Goal: Information Seeking & Learning: Learn about a topic

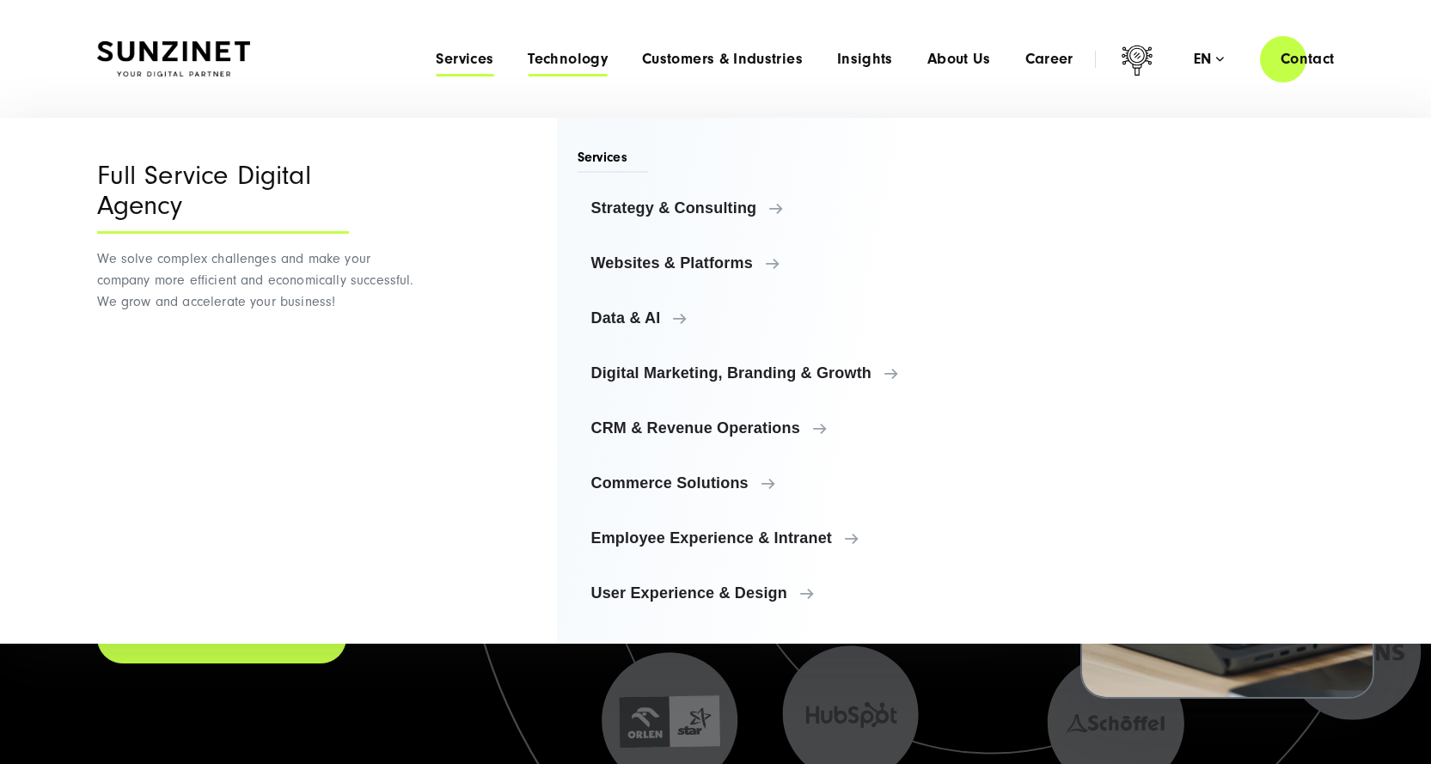
click at [552, 63] on span "Technology" at bounding box center [568, 59] width 80 height 17
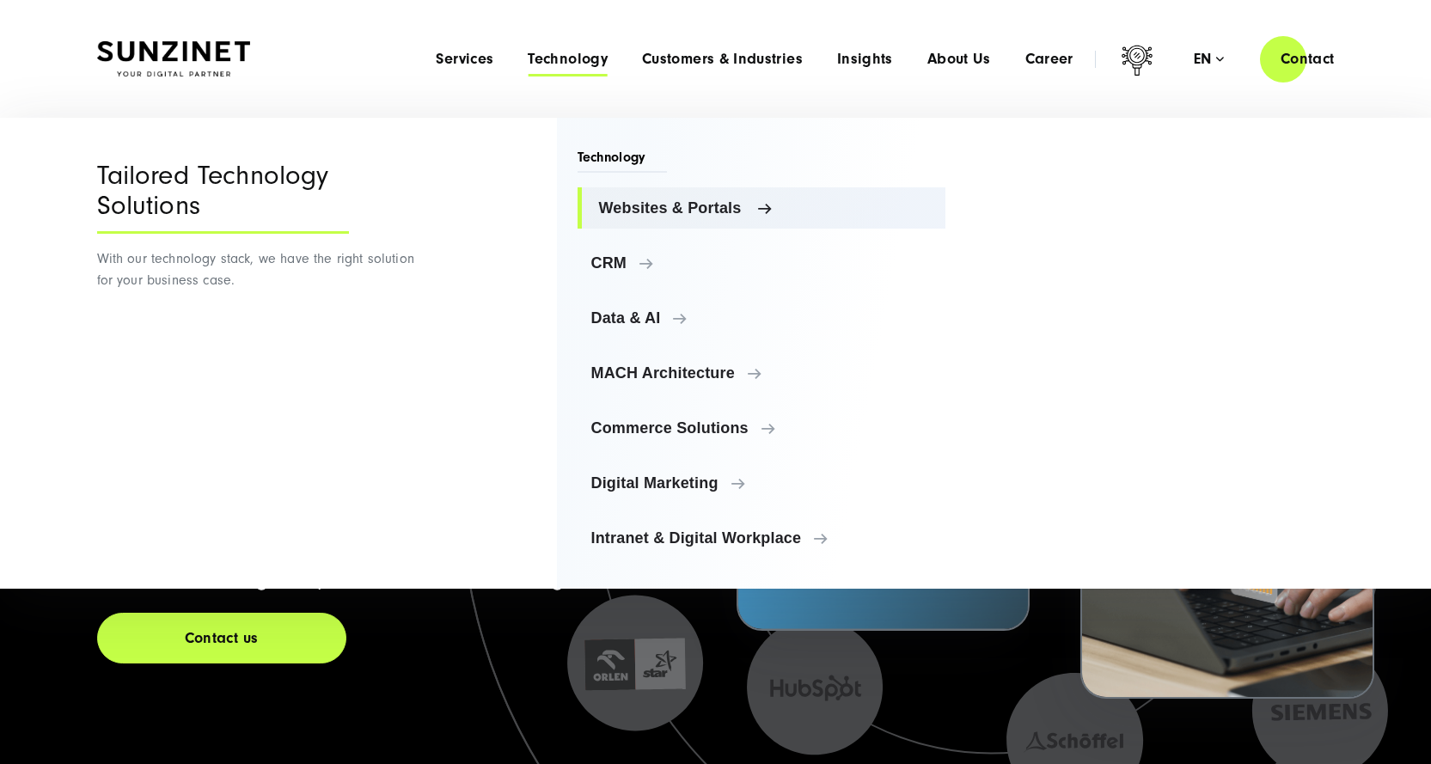
click at [712, 202] on span "Websites & Portals" at bounding box center [766, 207] width 334 height 17
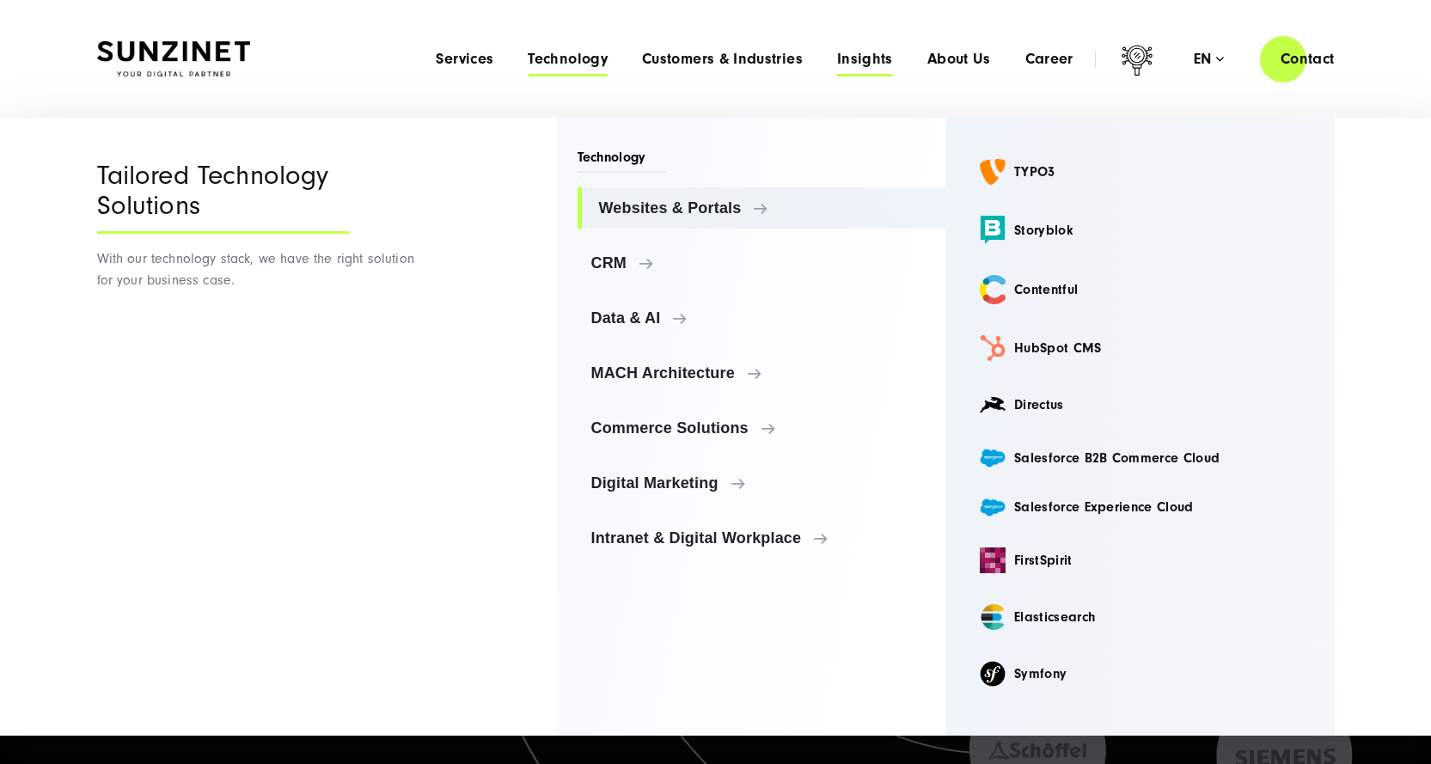
click at [872, 53] on span "Insights" at bounding box center [865, 59] width 56 height 17
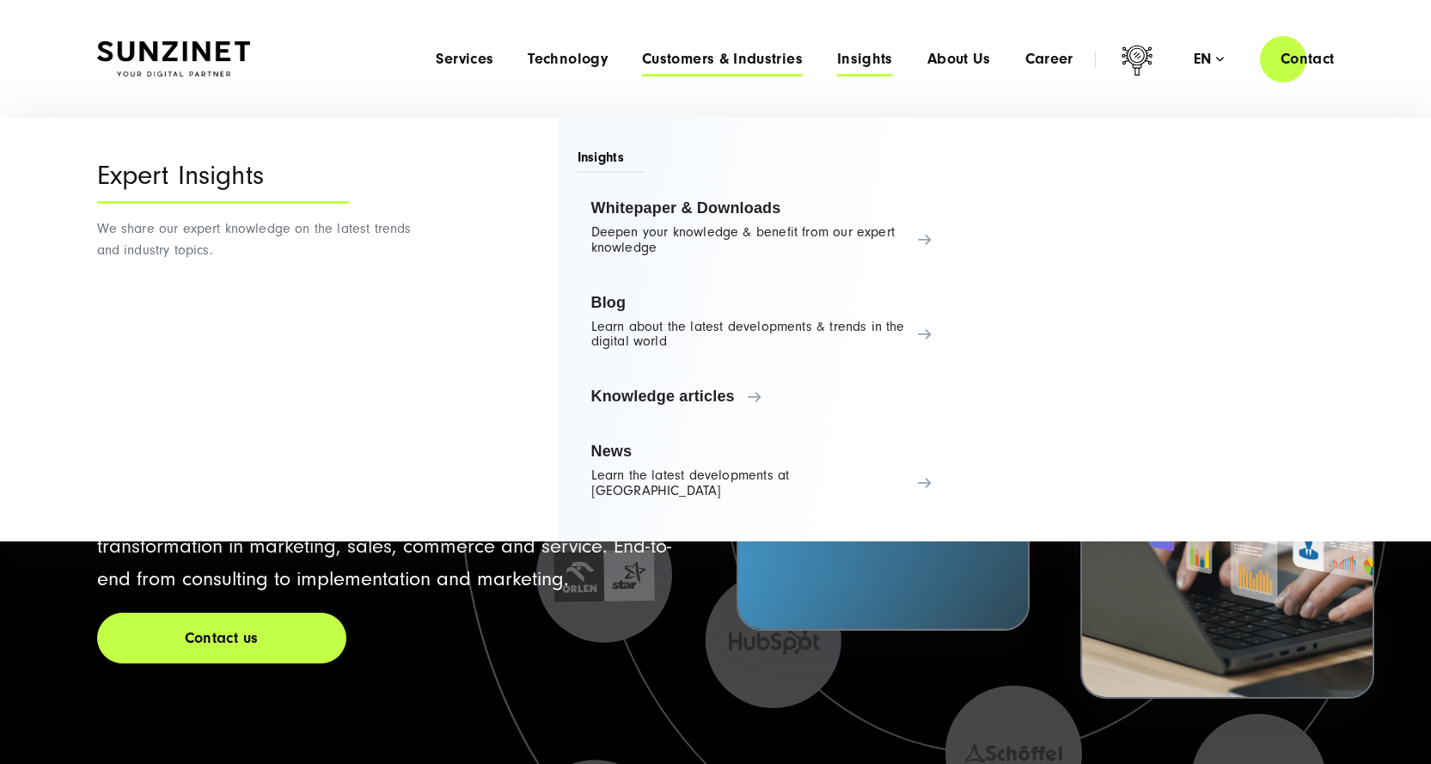
click at [710, 64] on span "Customers & Industries" at bounding box center [722, 59] width 161 height 17
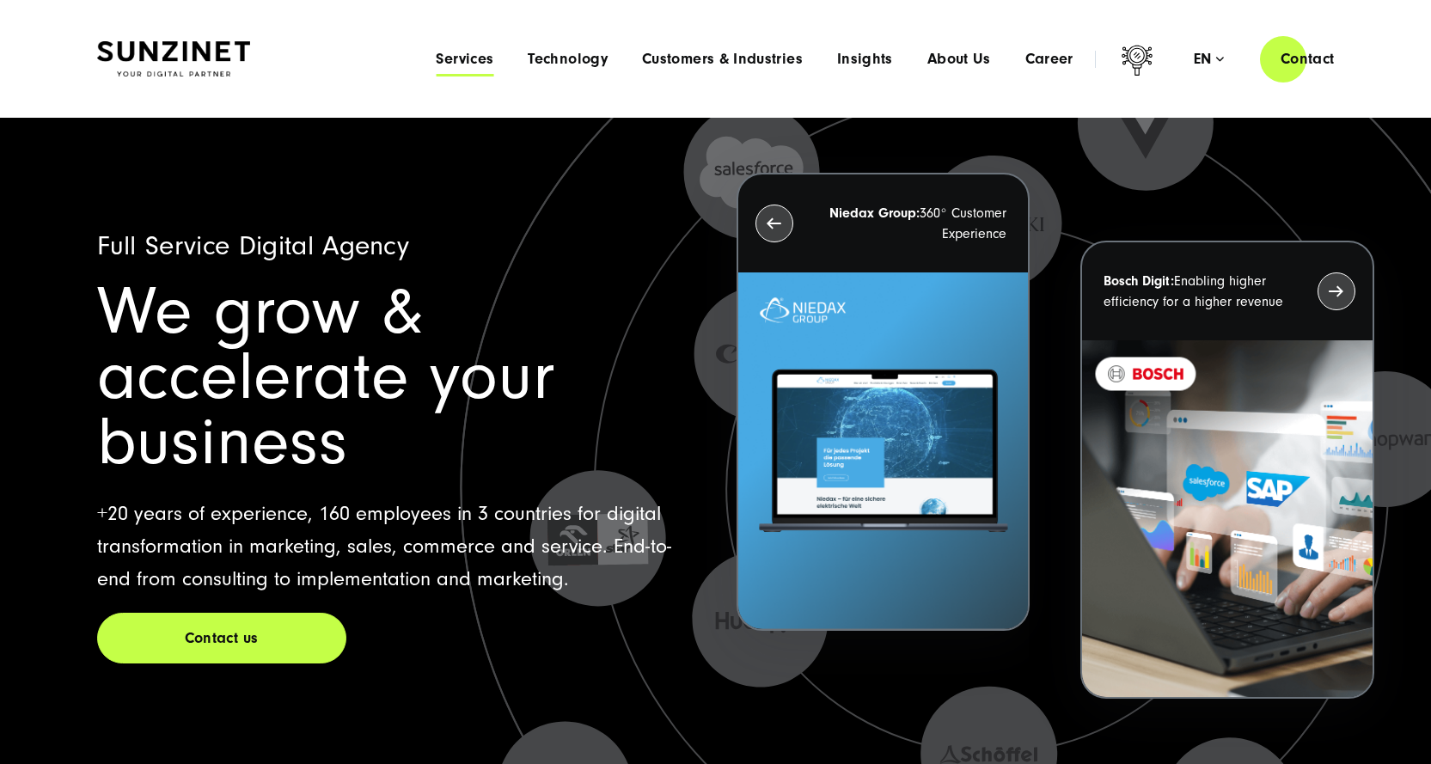
click at [481, 55] on span "Services" at bounding box center [465, 59] width 58 height 17
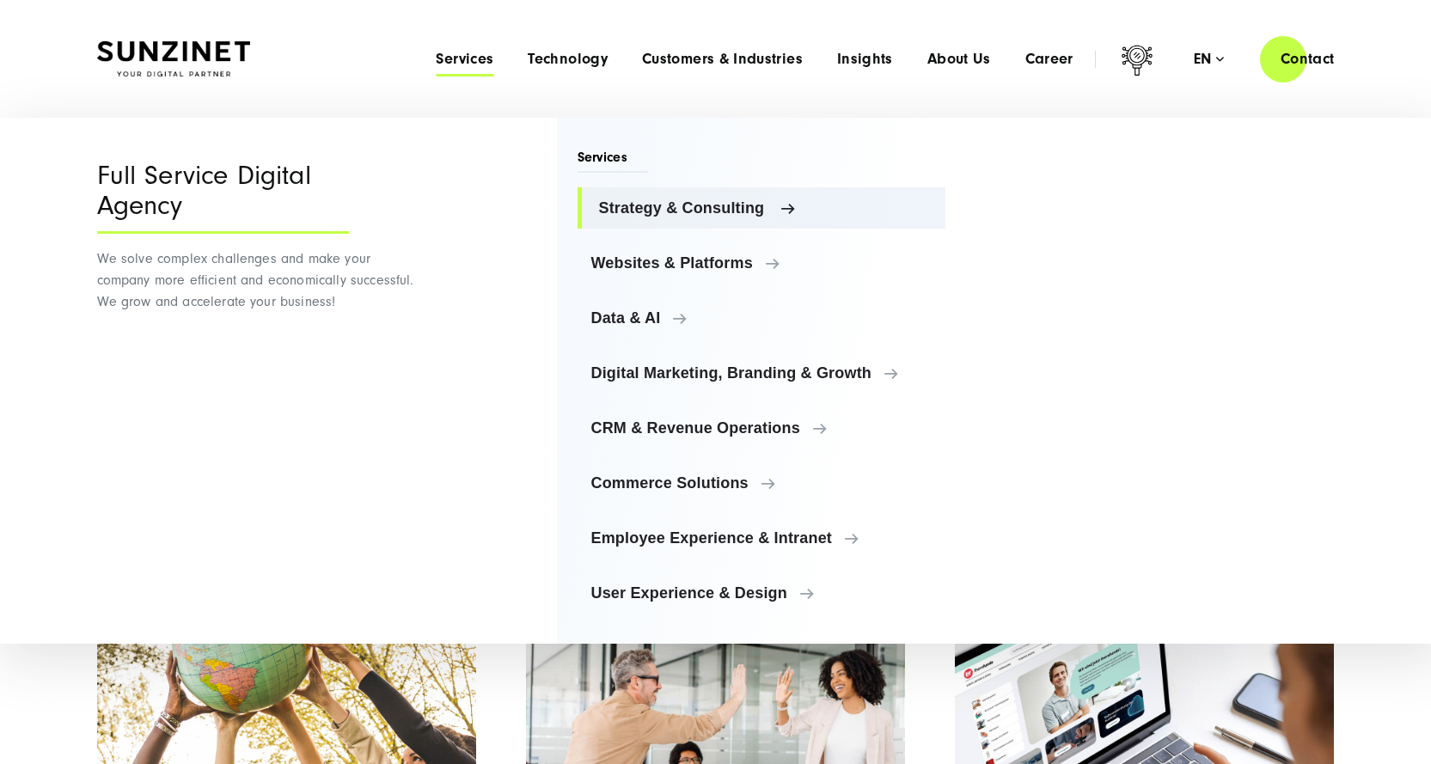
click at [732, 209] on span "Strategy & Consulting" at bounding box center [766, 207] width 334 height 17
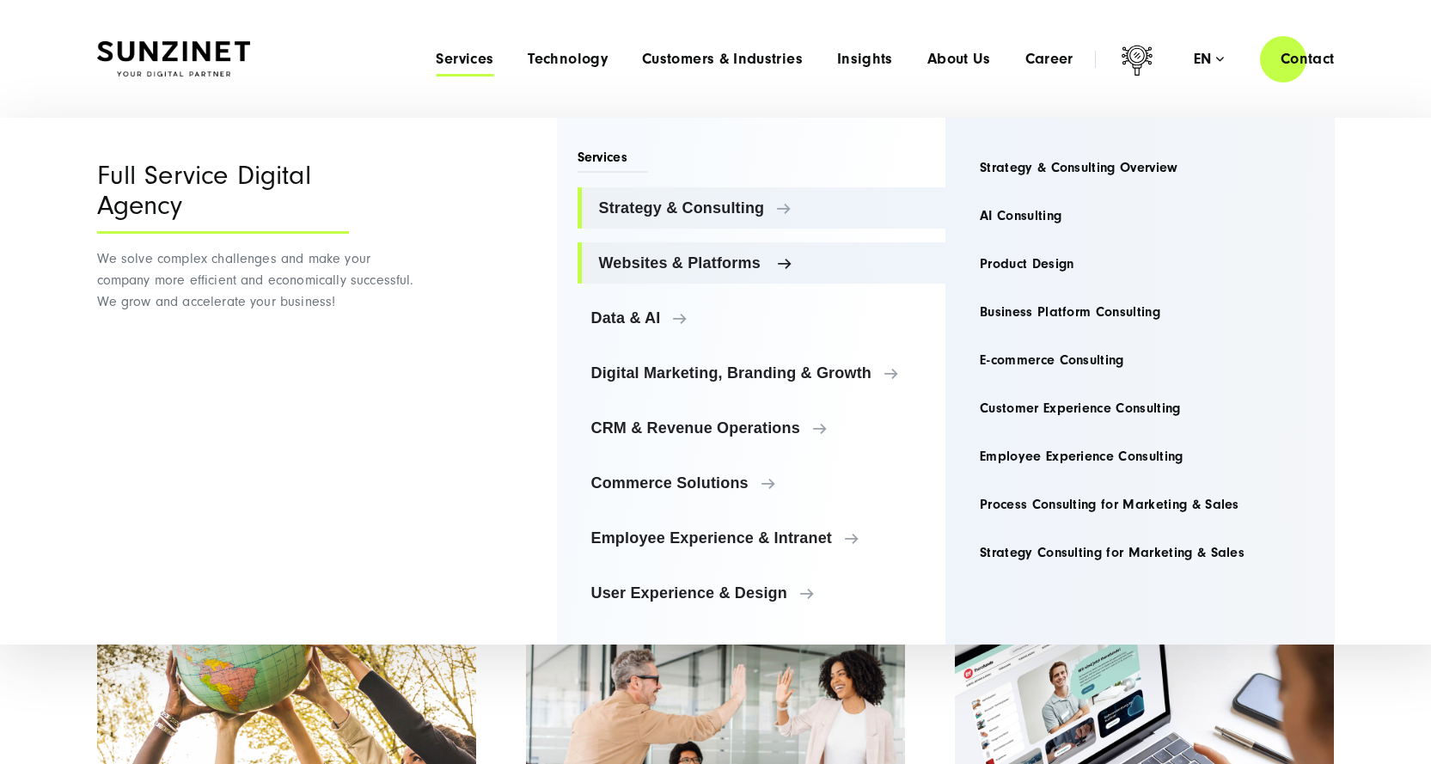
click at [726, 263] on span "Websites & Platforms" at bounding box center [766, 262] width 334 height 17
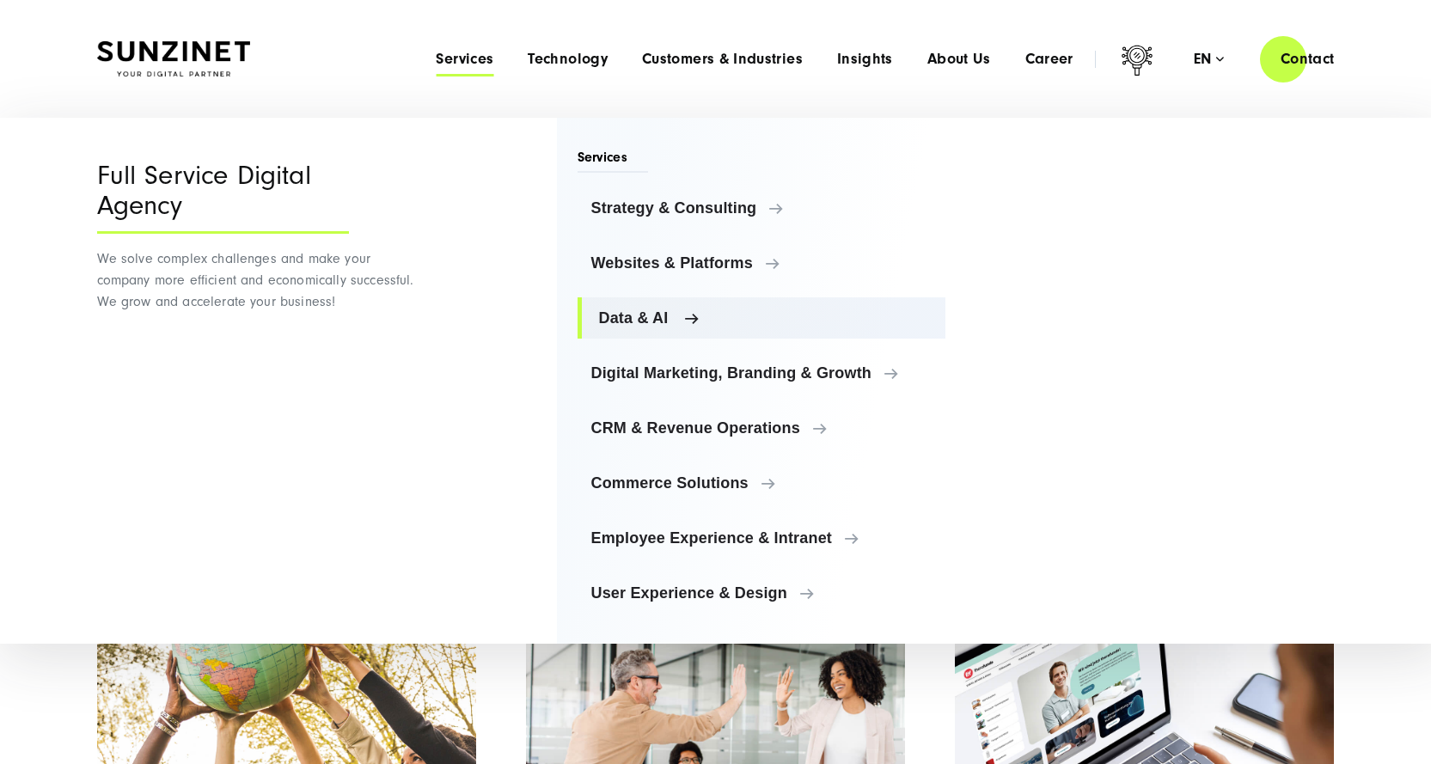
click at [599, 315] on span "Data & AI" at bounding box center [766, 317] width 334 height 17
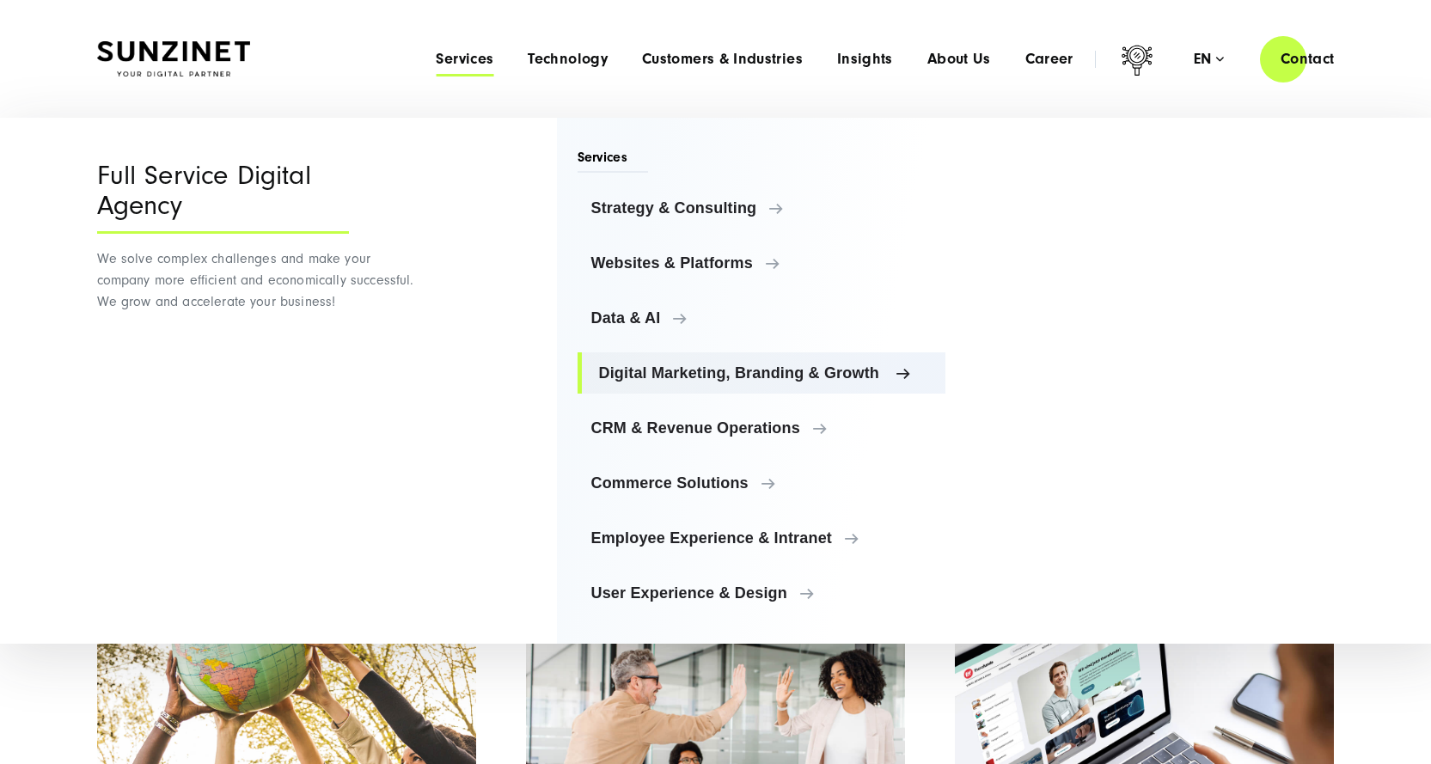
click at [633, 375] on span "Digital Marketing, Branding & Growth" at bounding box center [766, 372] width 334 height 17
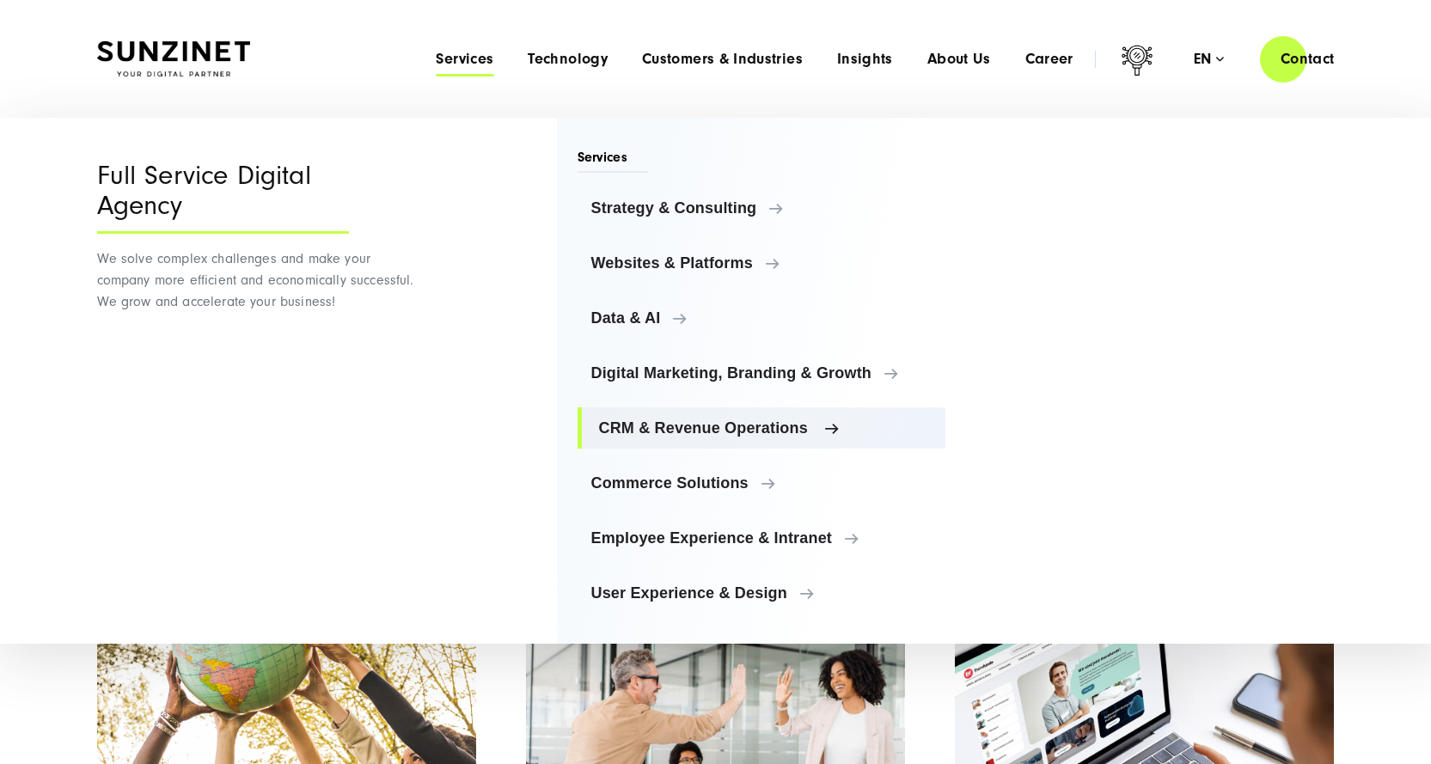
click at [651, 432] on span "CRM & Revenue Operations" at bounding box center [766, 428] width 334 height 17
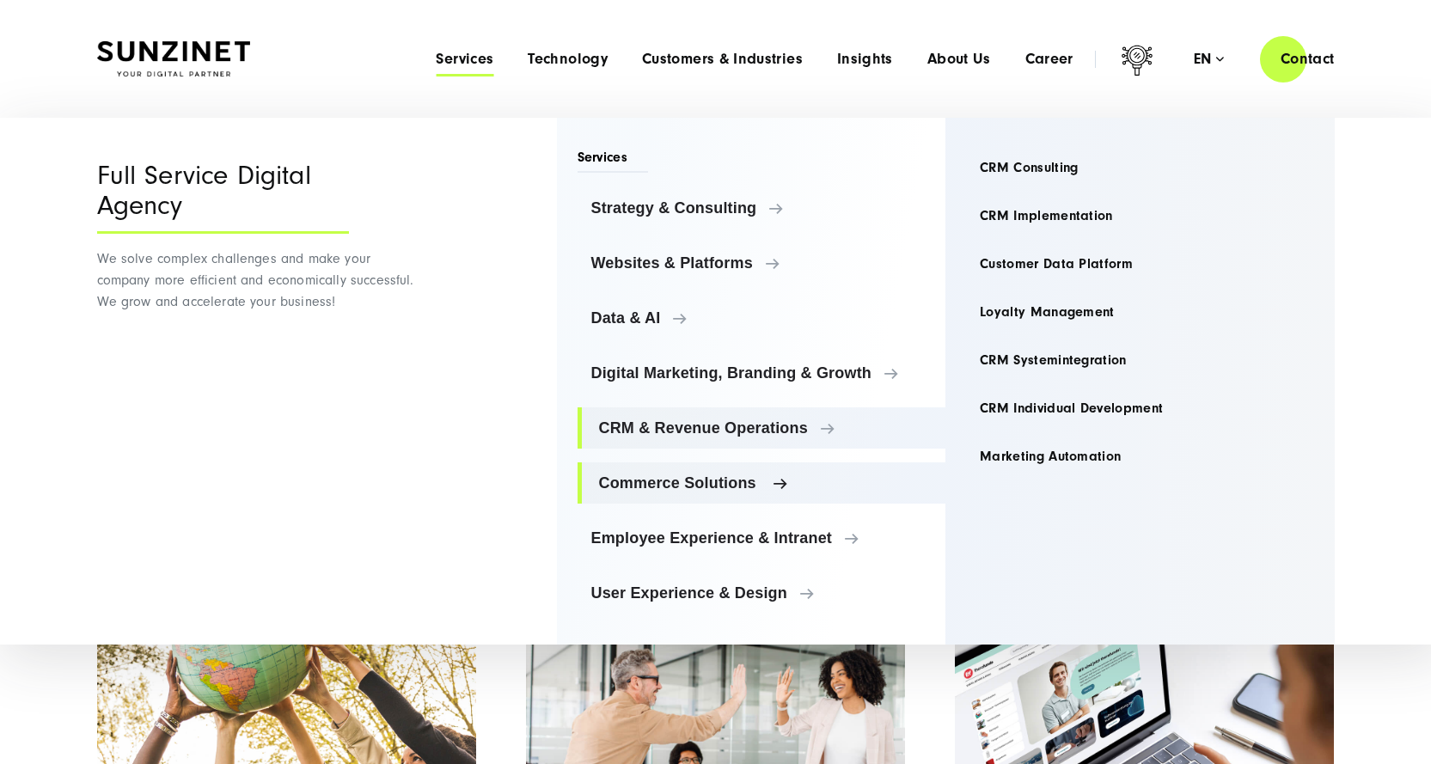
click at [651, 487] on span "Commerce Solutions" at bounding box center [766, 483] width 334 height 17
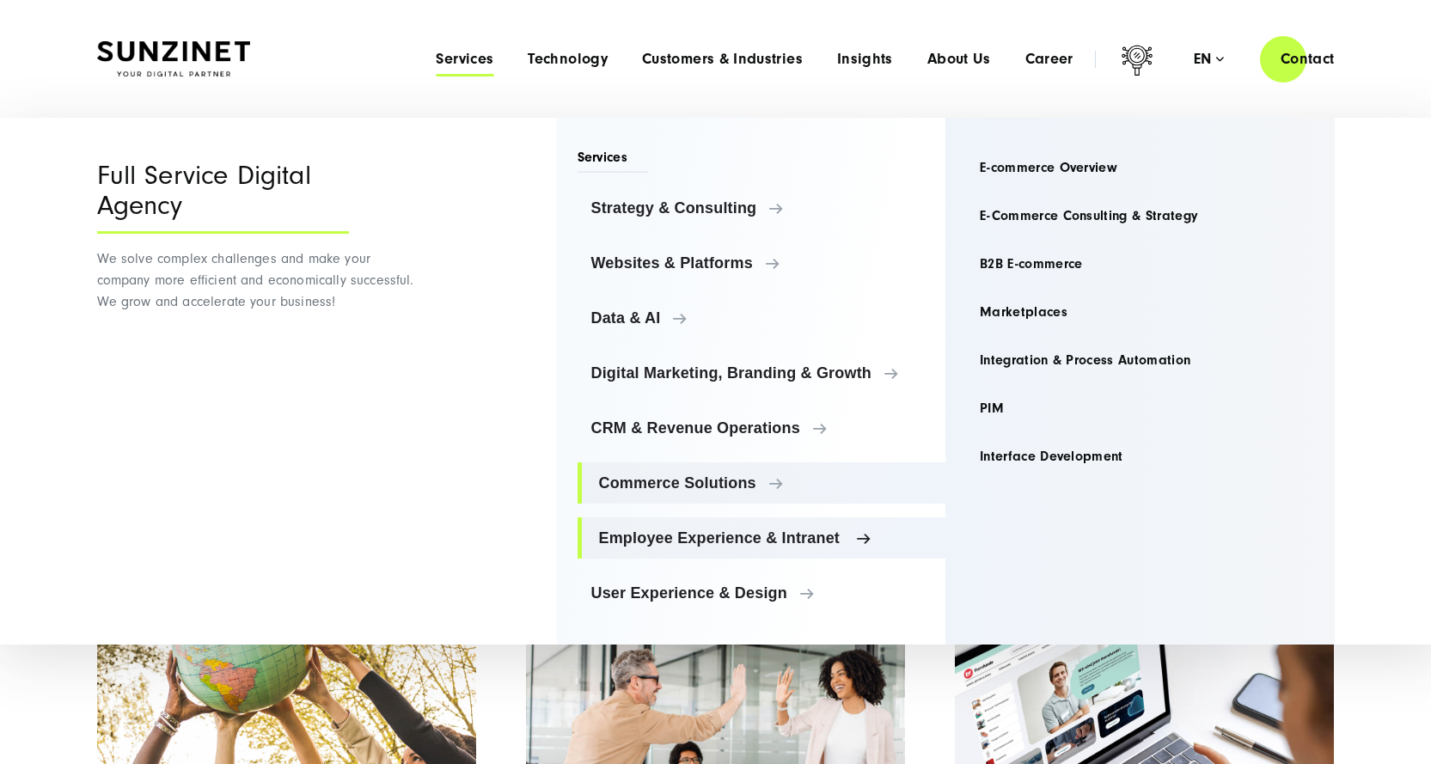
click at [652, 536] on span "Employee Experience & Intranet" at bounding box center [766, 538] width 334 height 17
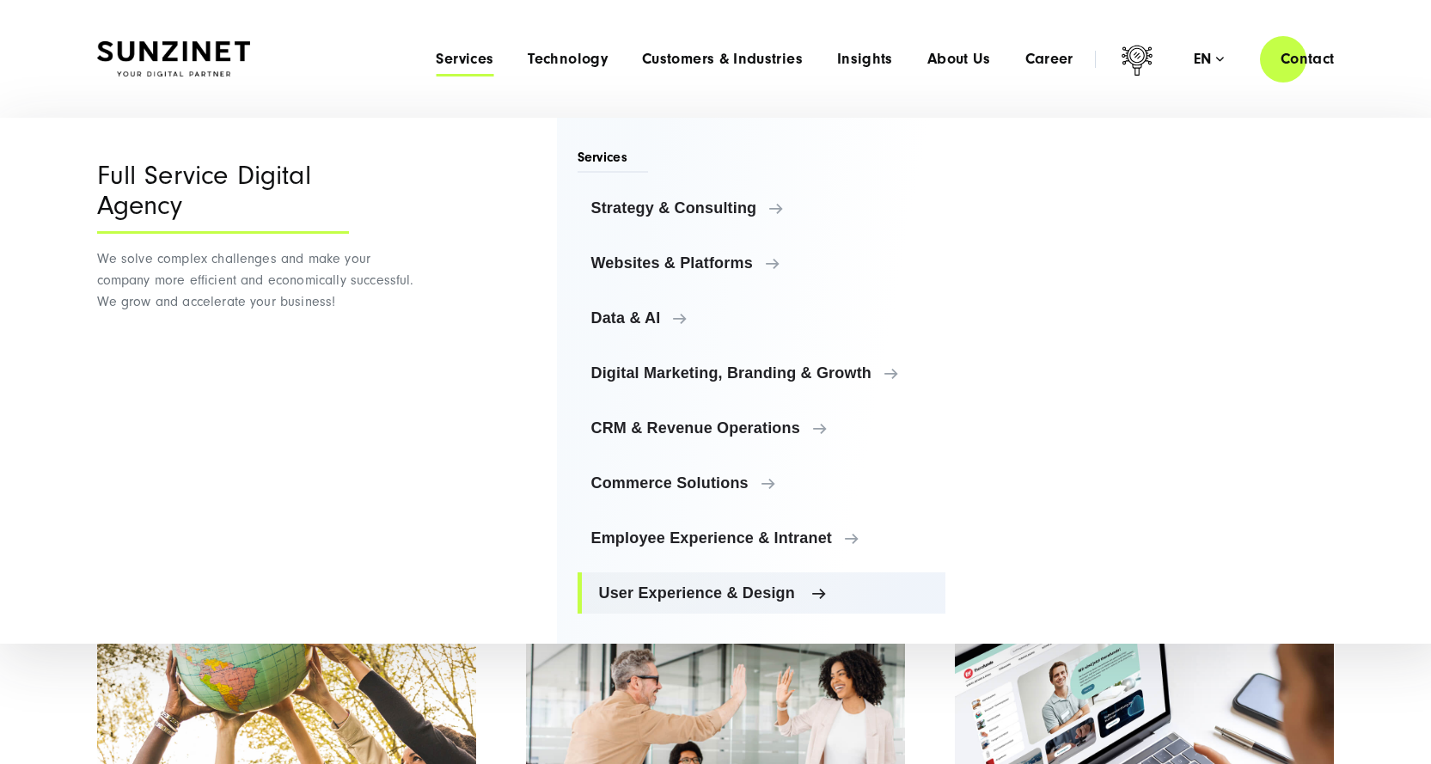
click at [649, 587] on span "User Experience & Design" at bounding box center [766, 593] width 334 height 17
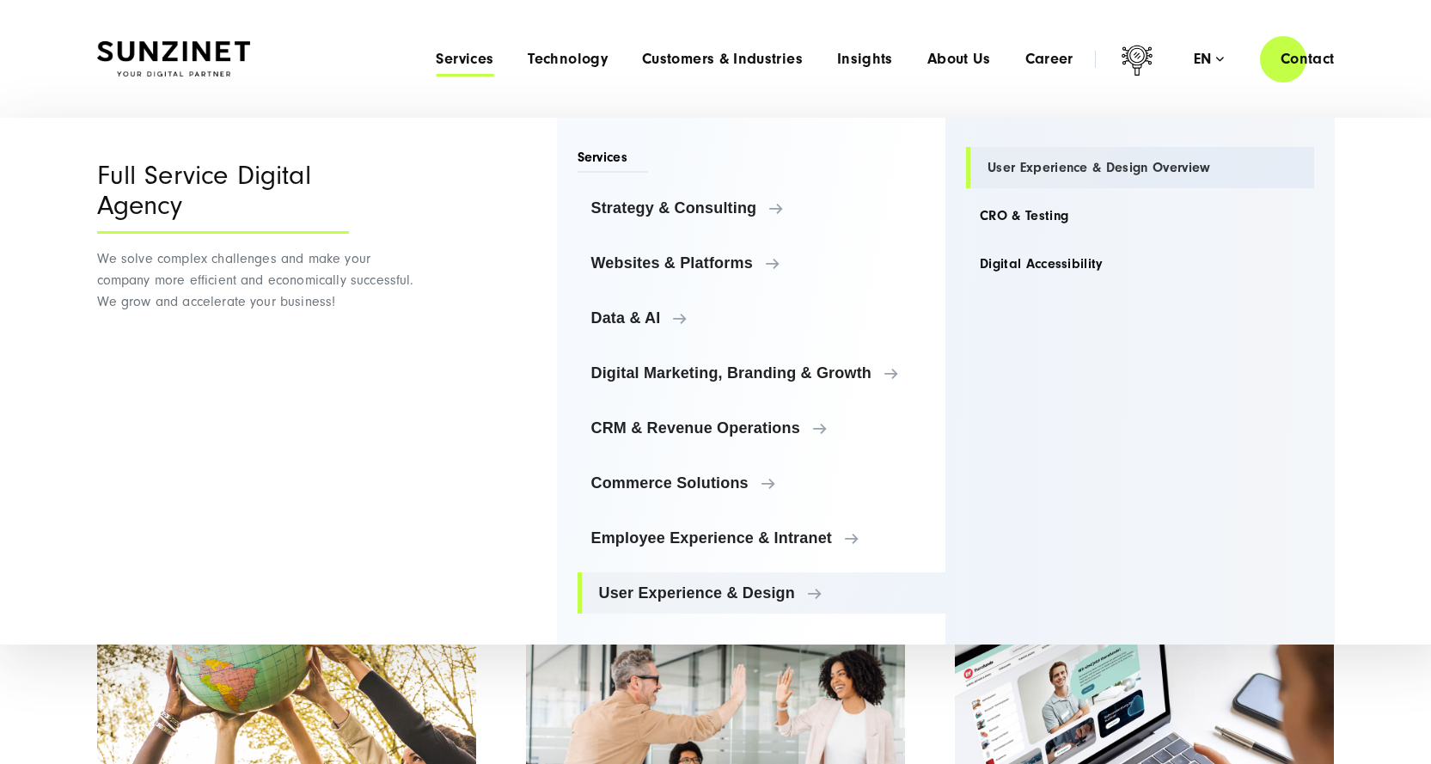
click at [1018, 164] on link "User Experience & Design Overview" at bounding box center [1140, 167] width 348 height 41
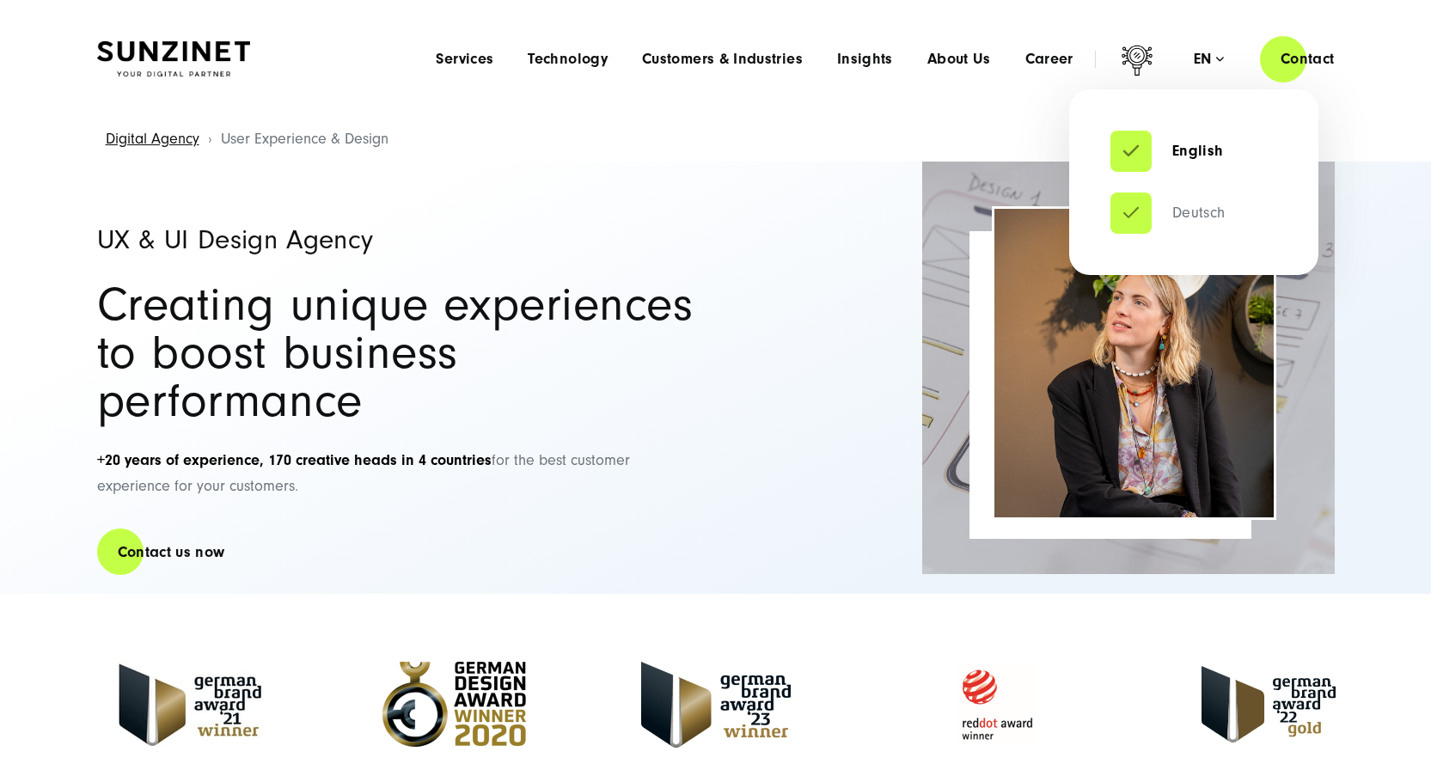
click at [1192, 211] on link "Deutsch" at bounding box center [1168, 213] width 115 height 17
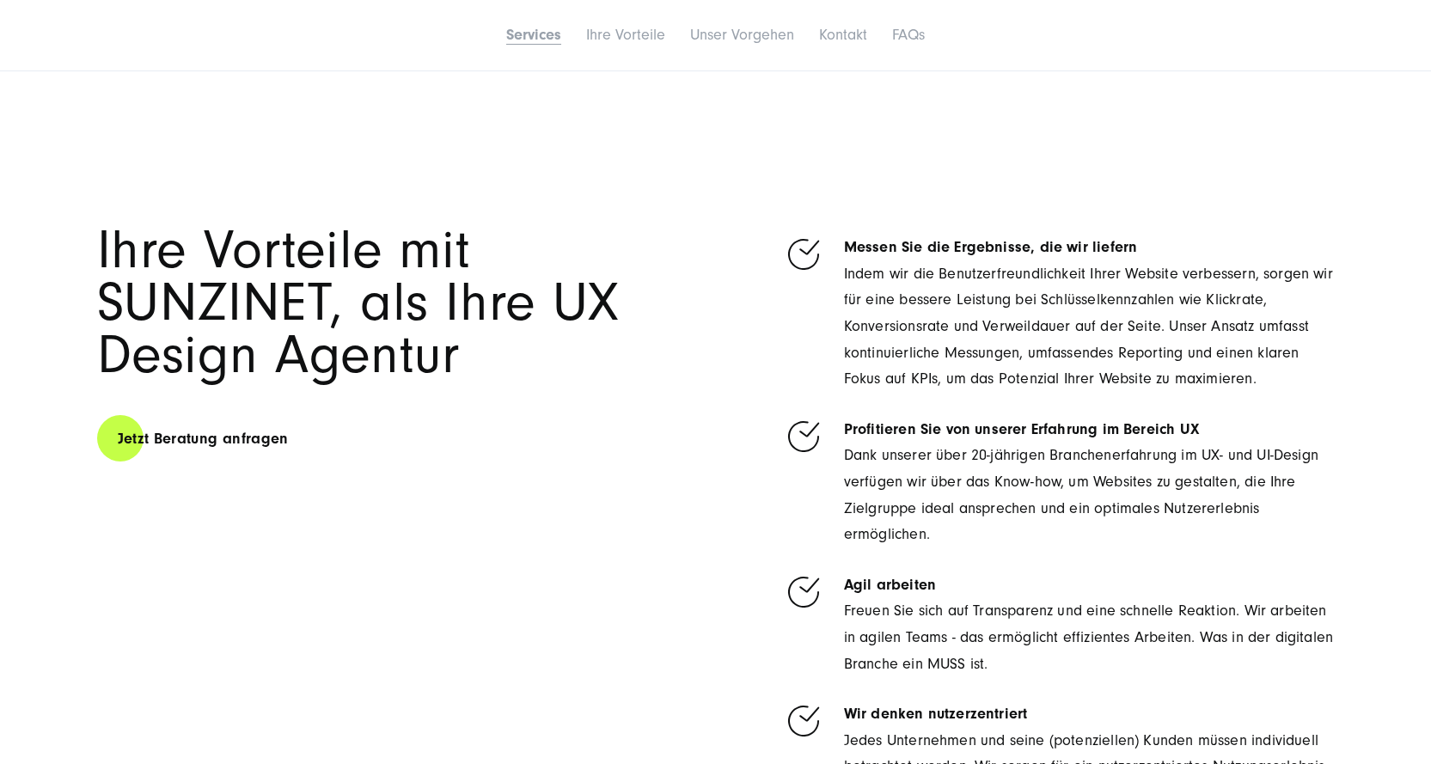
scroll to position [2837, 0]
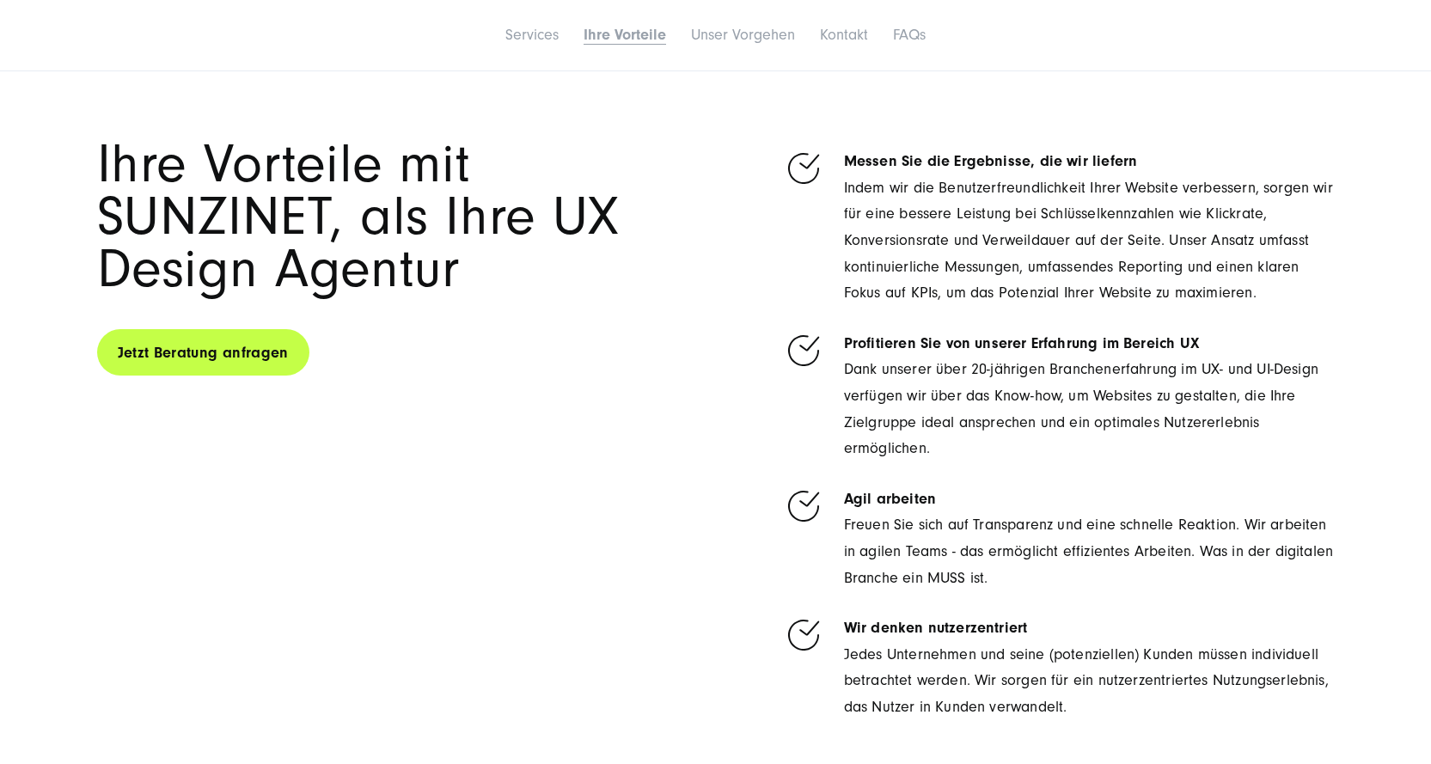
drag, startPoint x: 321, startPoint y: 343, endPoint x: 119, endPoint y: 346, distance: 201.2
click at [119, 346] on div "Jetzt Beratung anfragen" at bounding box center [400, 346] width 607 height 62
copy link "Jetzt Beratung anfragen"
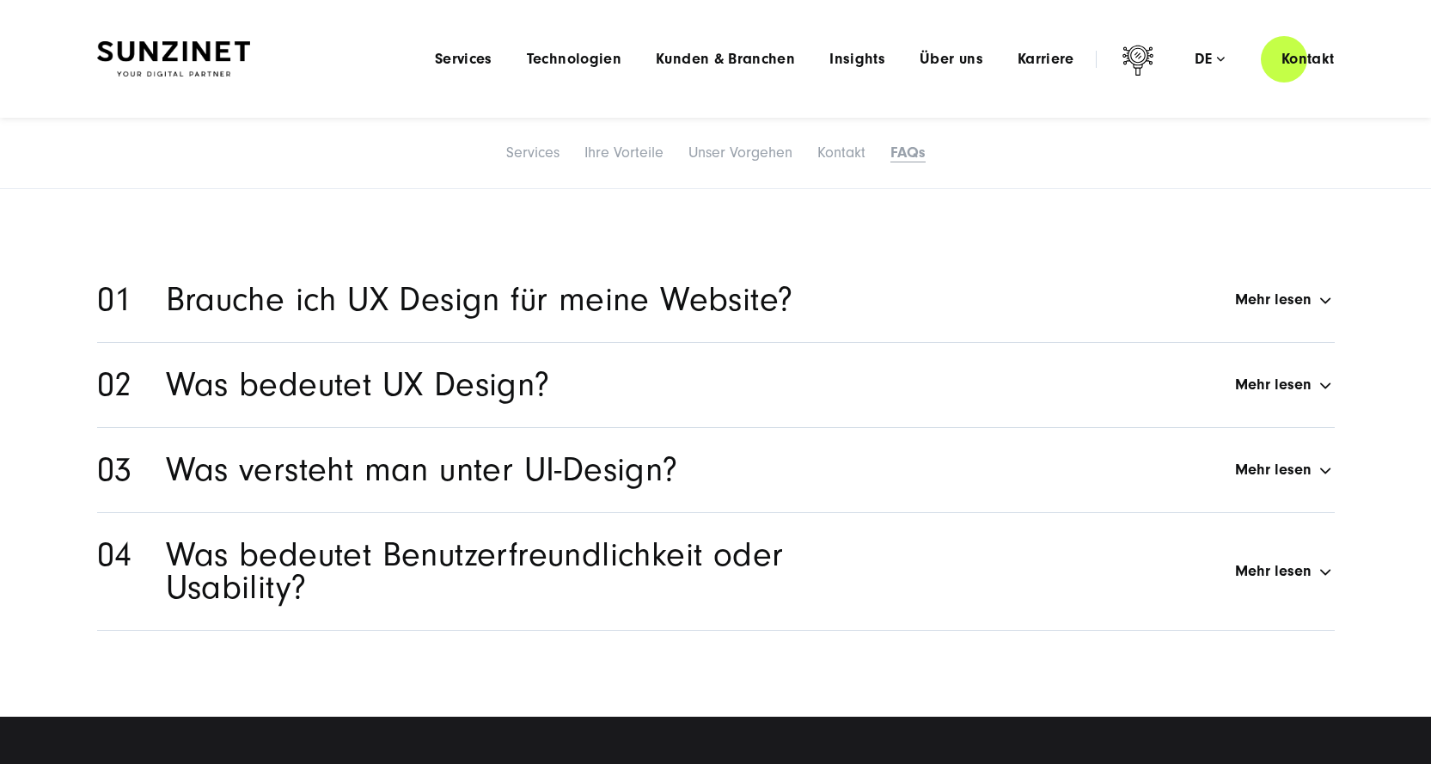
scroll to position [7737, 0]
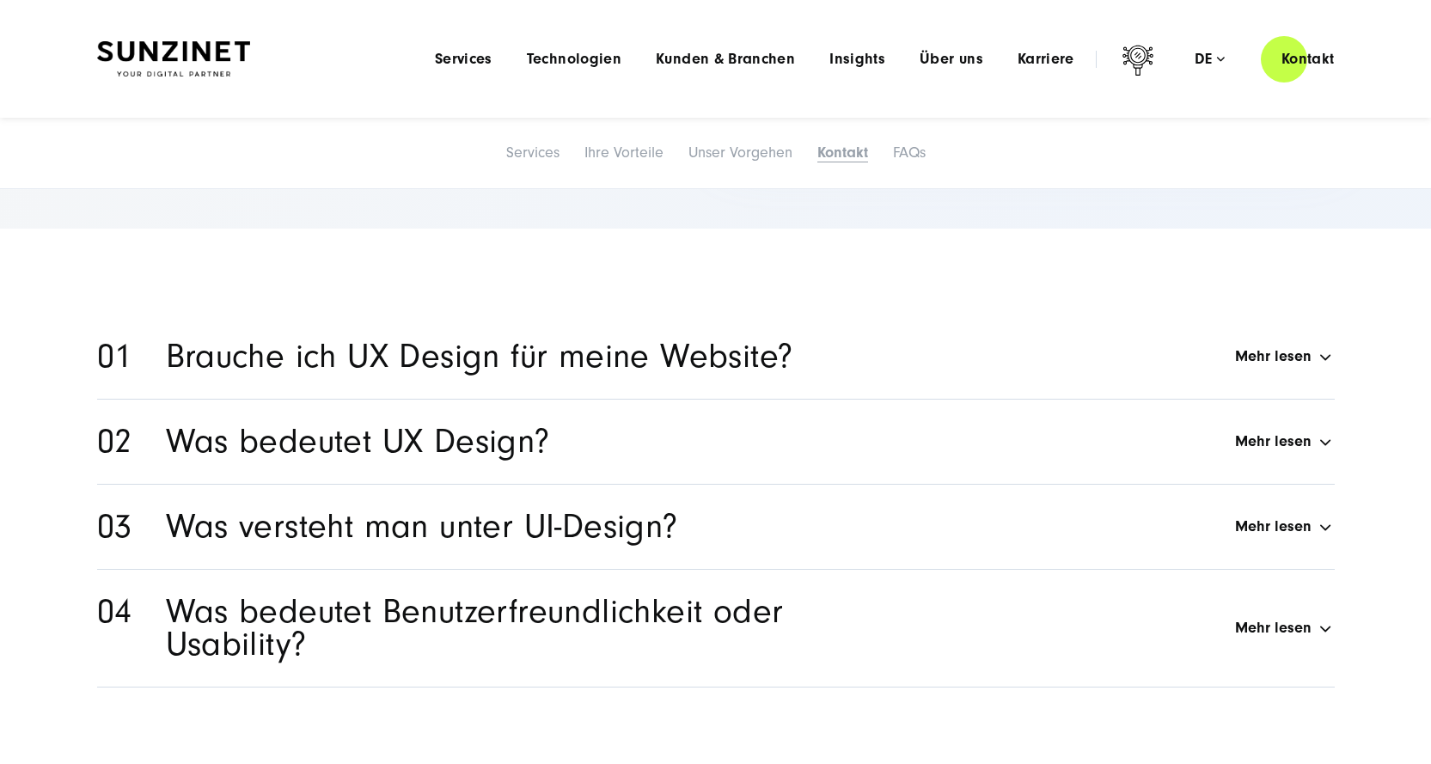
click at [625, 609] on h2 "Was bedeutet Benutzerfreundlichkeit oder Usability?" at bounding box center [516, 628] width 701 height 65
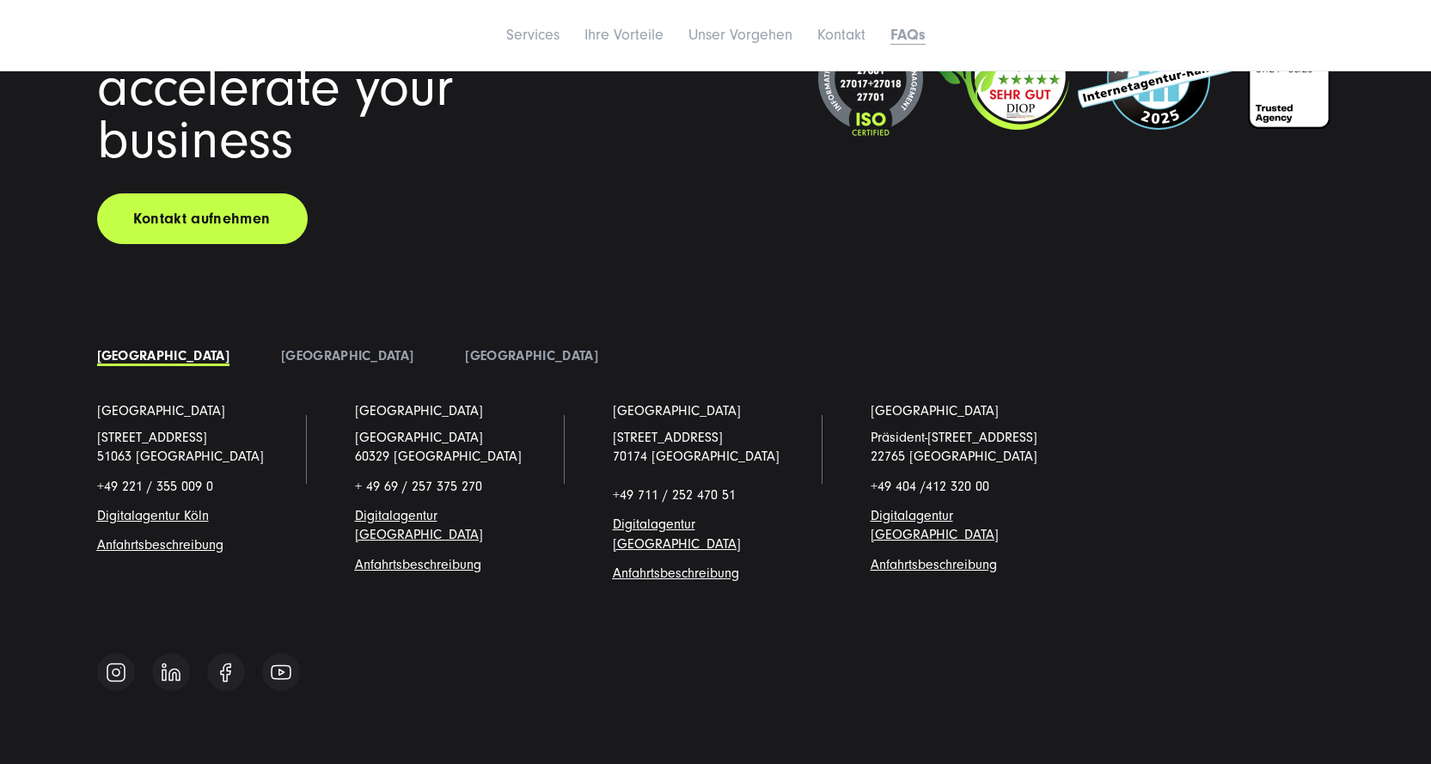
scroll to position [8796, 0]
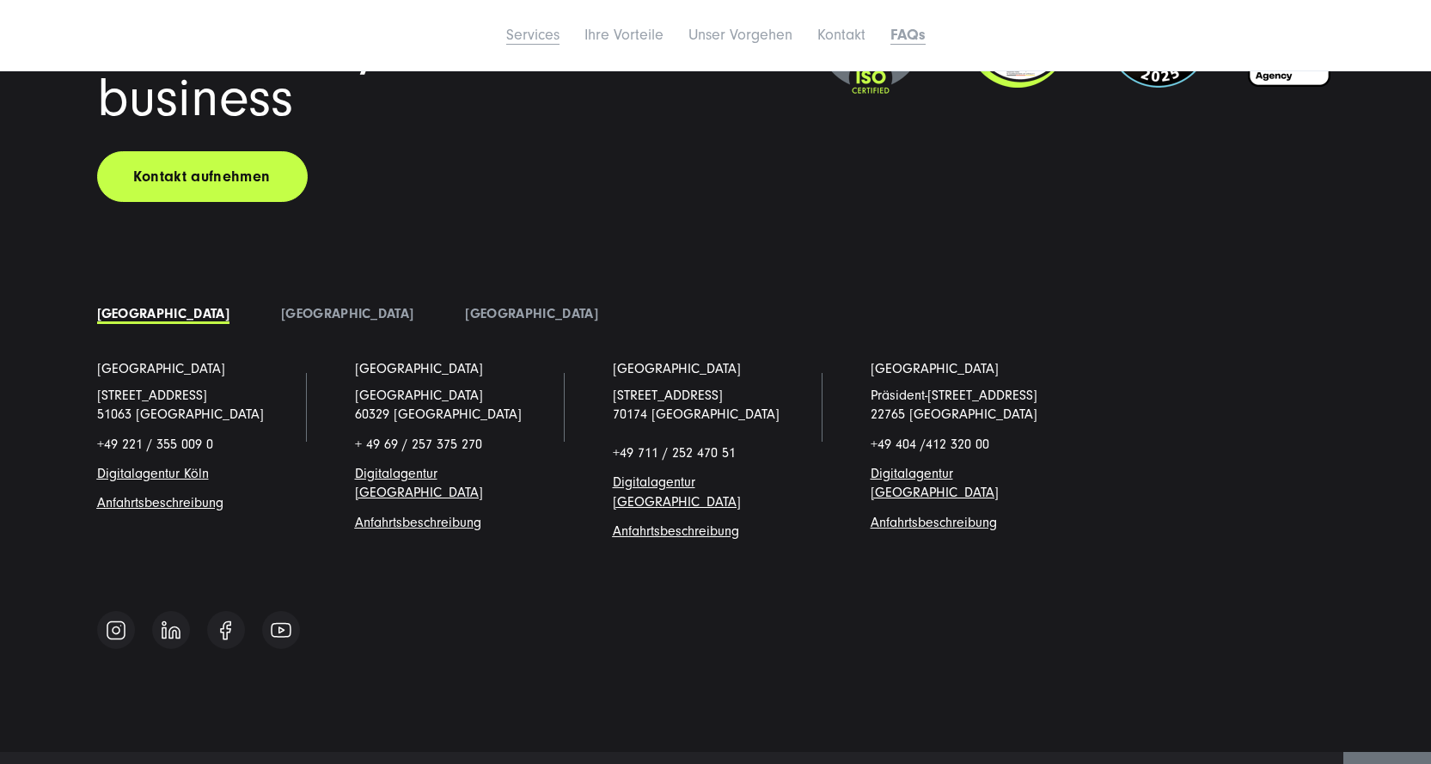
click at [544, 35] on link "Services" at bounding box center [532, 35] width 53 height 18
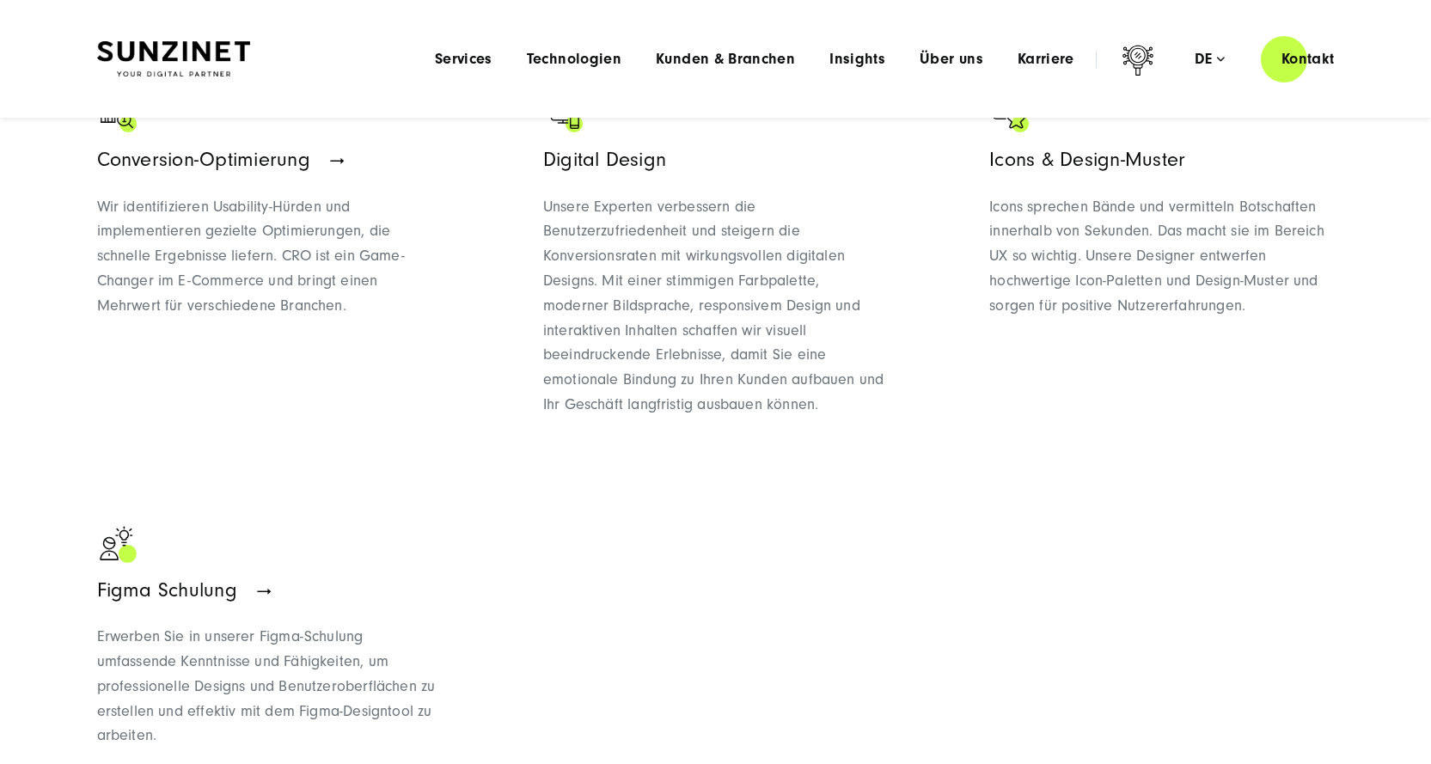
scroll to position [742, 0]
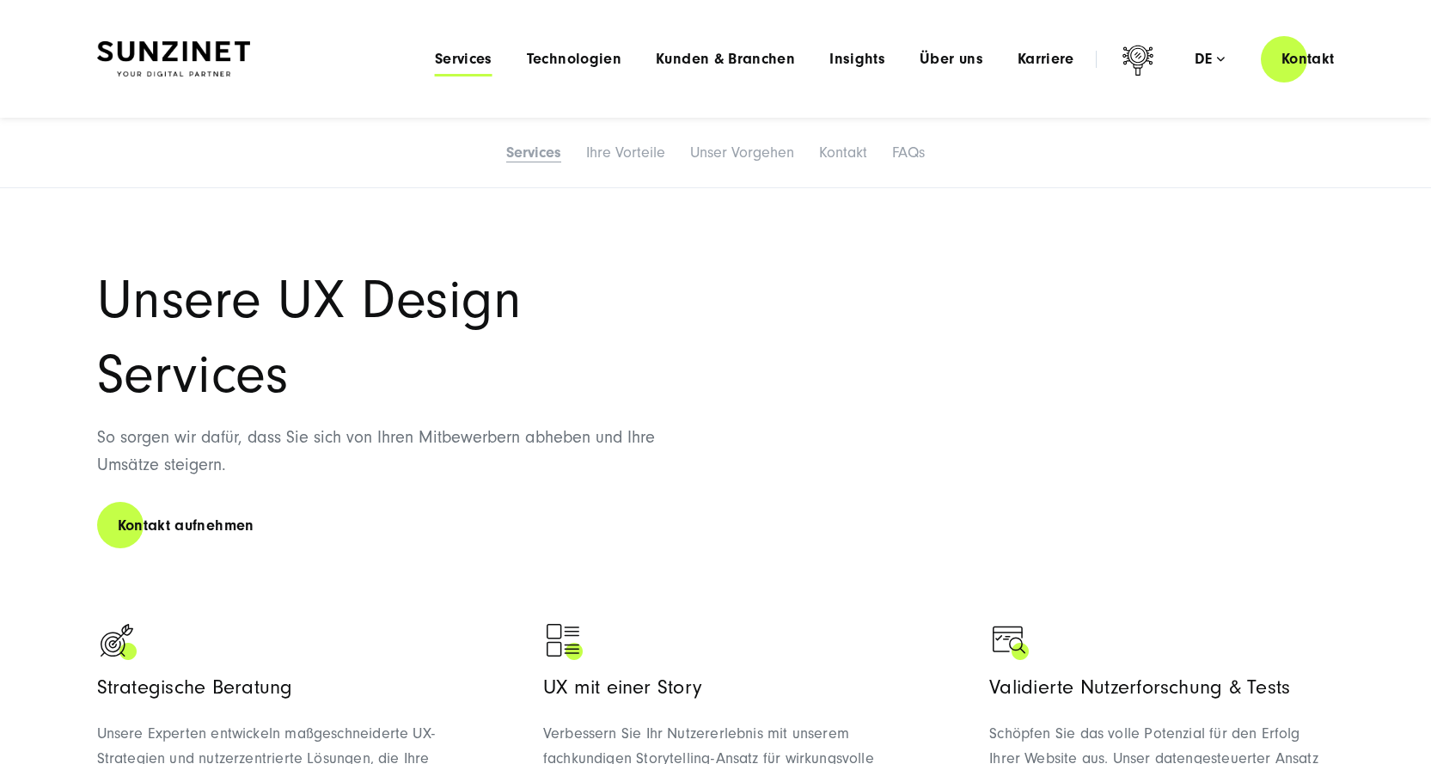
click at [467, 65] on span "Services" at bounding box center [464, 59] width 58 height 17
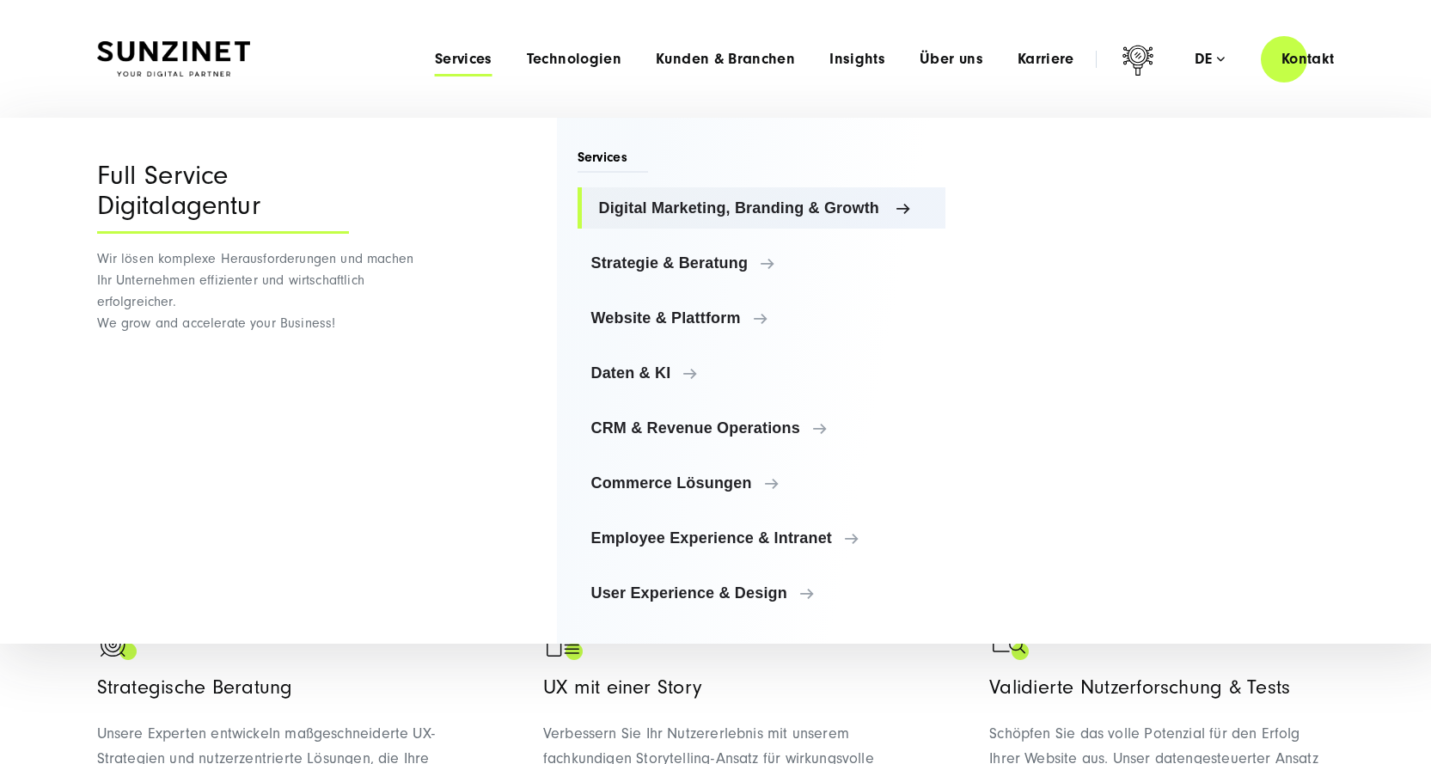
click at [652, 209] on span "Digital Marketing, Branding & Growth" at bounding box center [766, 207] width 334 height 17
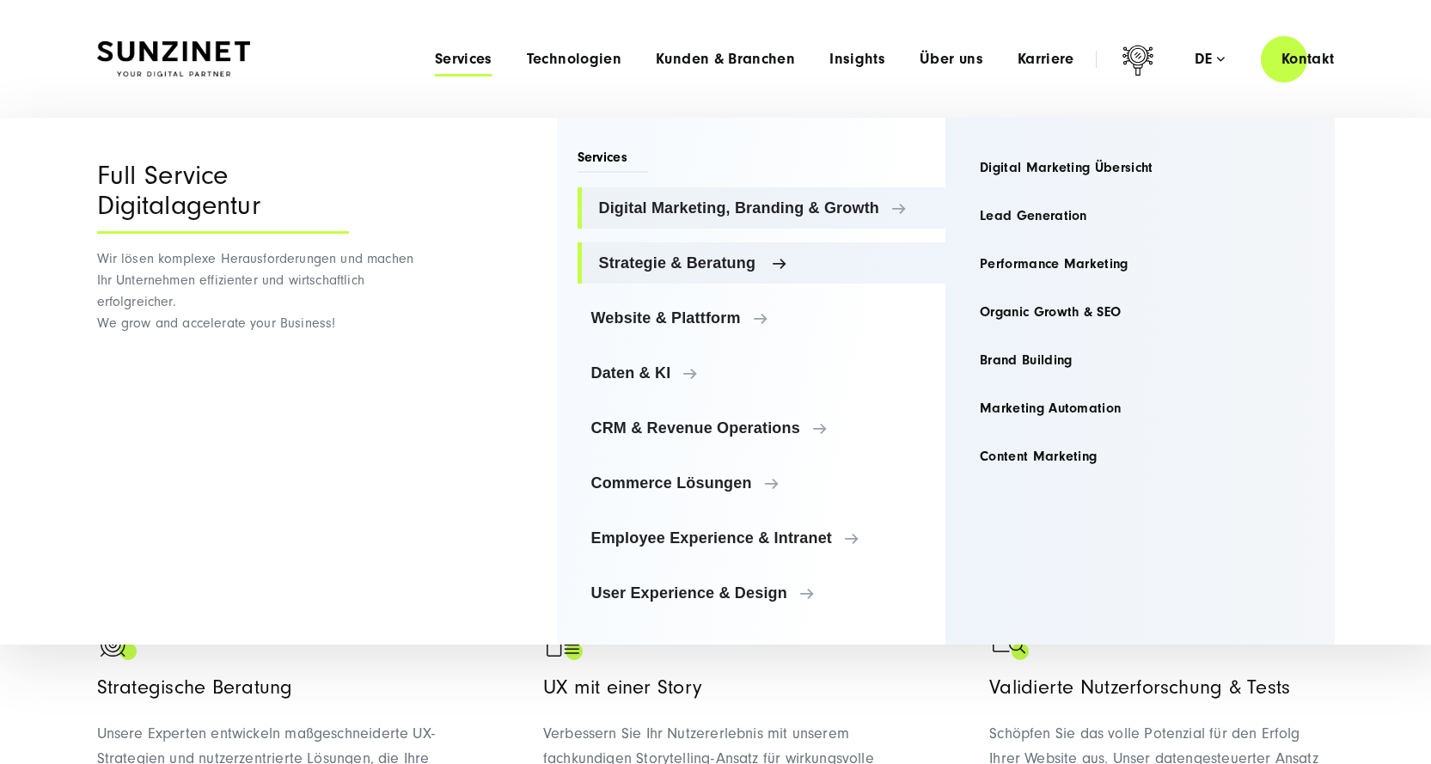
click at [650, 266] on span "Strategie & Beratung" at bounding box center [766, 262] width 334 height 17
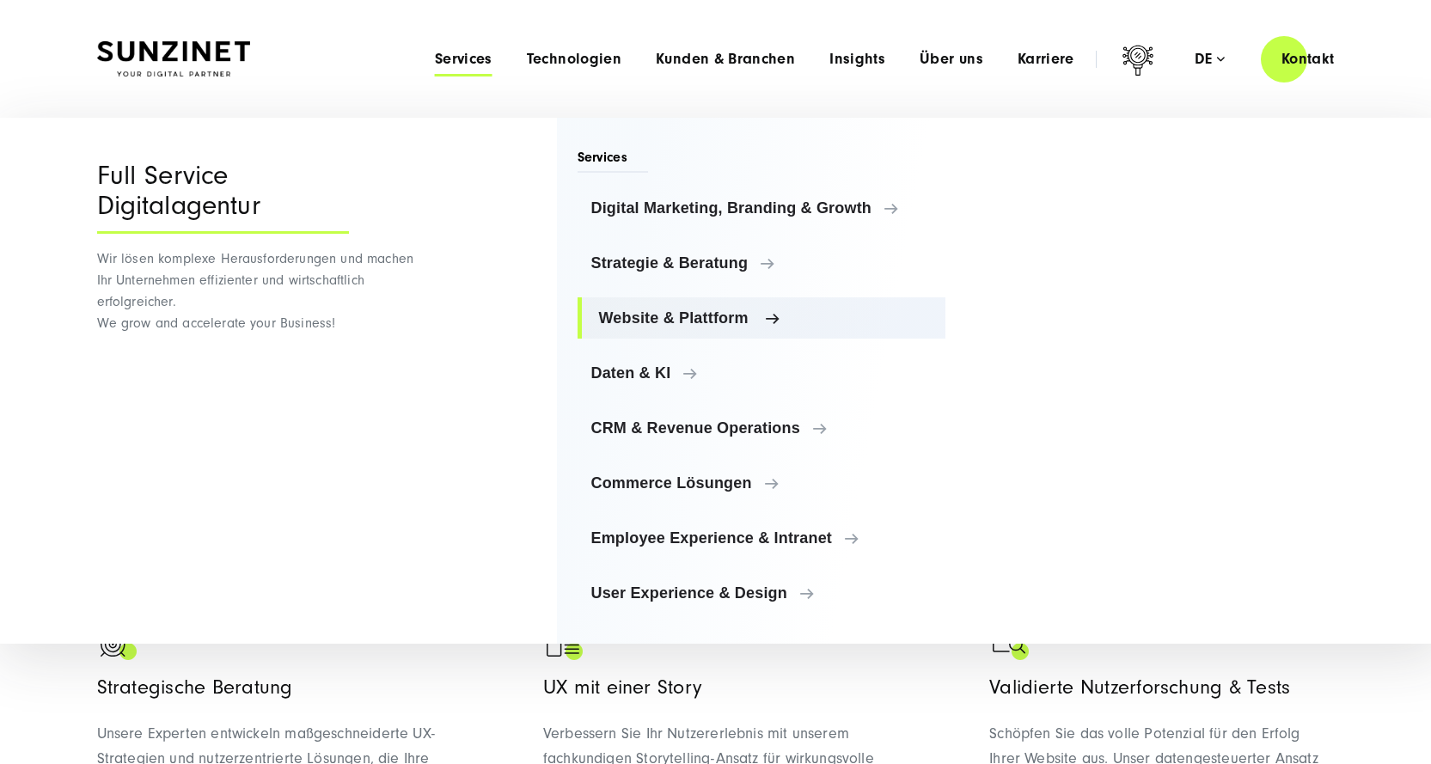
click at [641, 315] on span "Website & Plattform" at bounding box center [766, 317] width 334 height 17
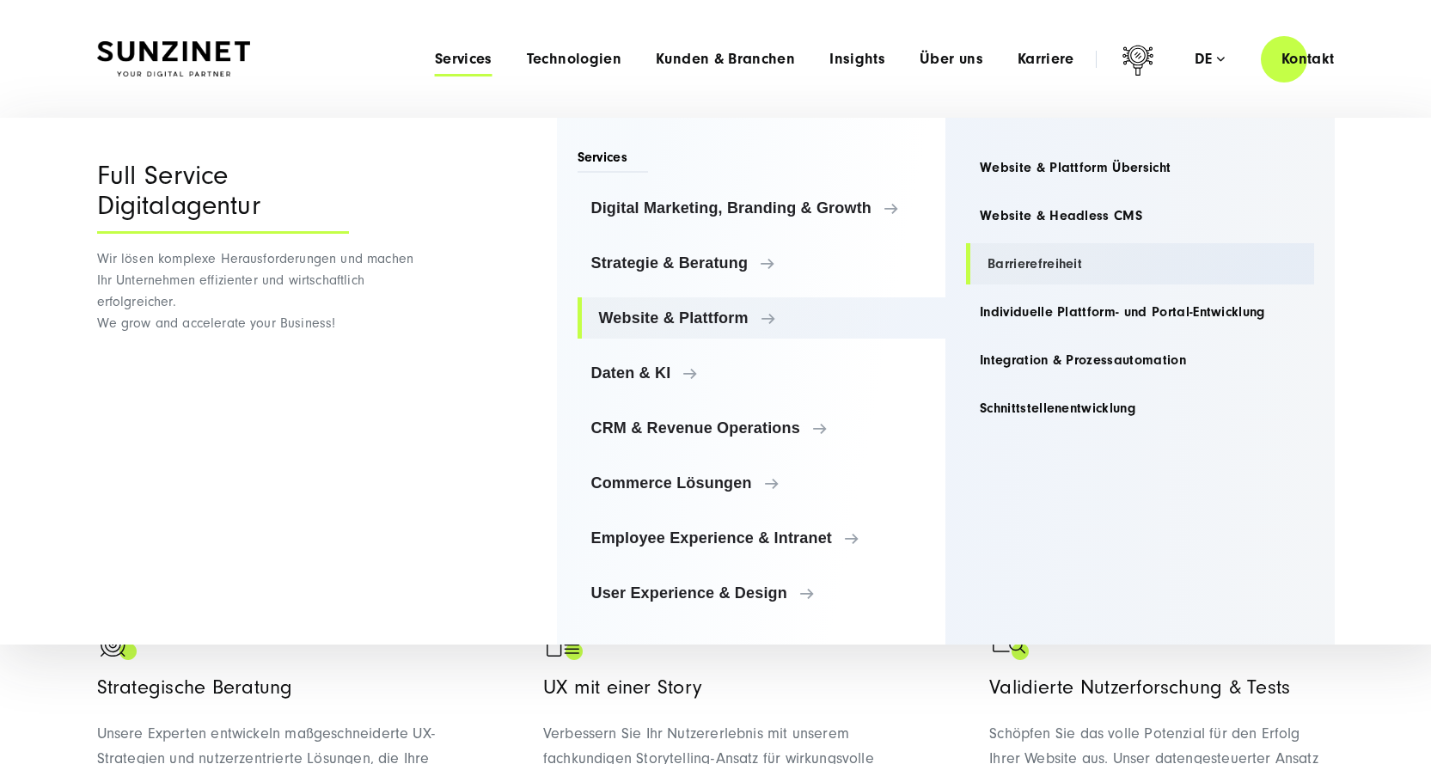
click at [1057, 263] on link "Barrierefreiheit" at bounding box center [1140, 263] width 348 height 41
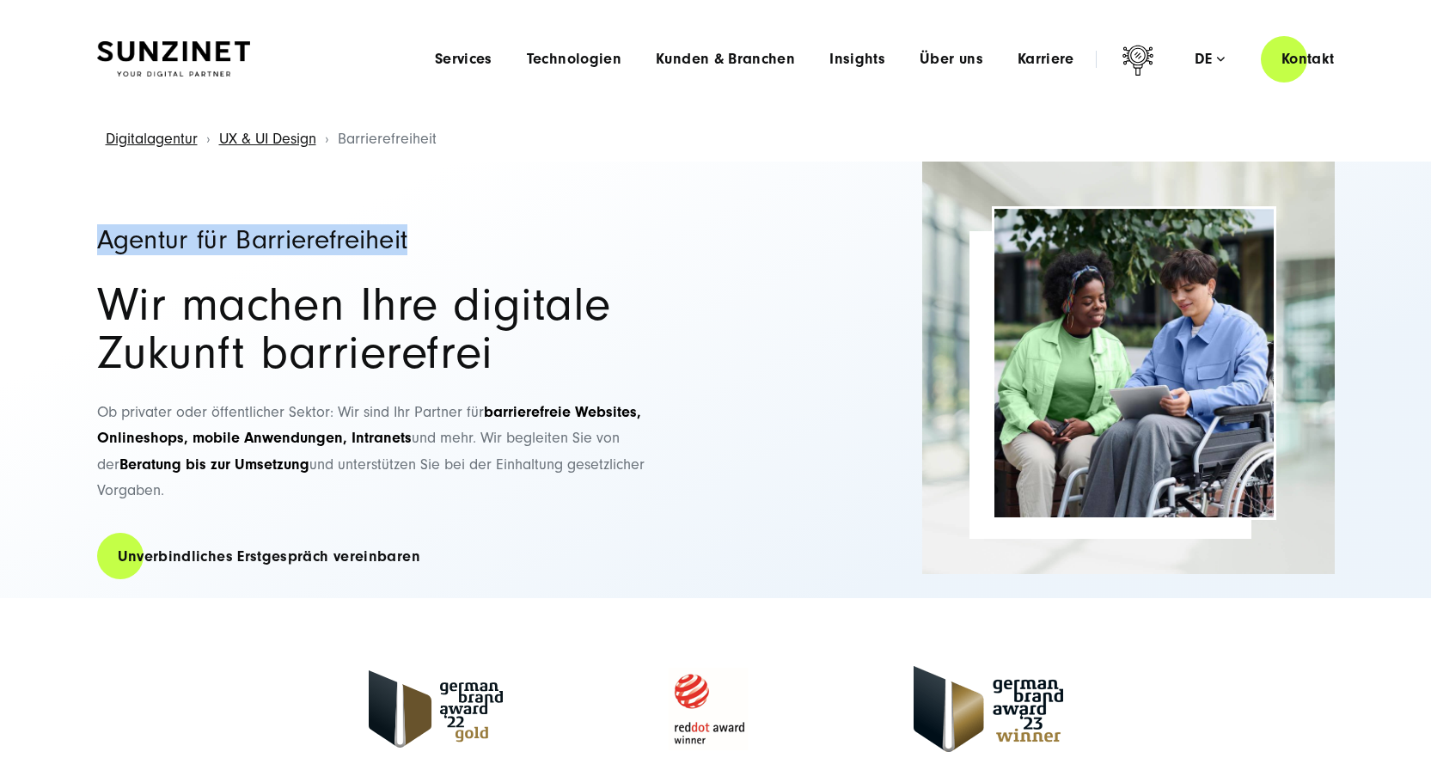
drag, startPoint x: 98, startPoint y: 237, endPoint x: 413, endPoint y: 240, distance: 315.5
click at [413, 240] on h1 "Agentur für Barrierefreiheit" at bounding box center [398, 240] width 602 height 28
copy h1 "Agentur für Barrierefreiheit"
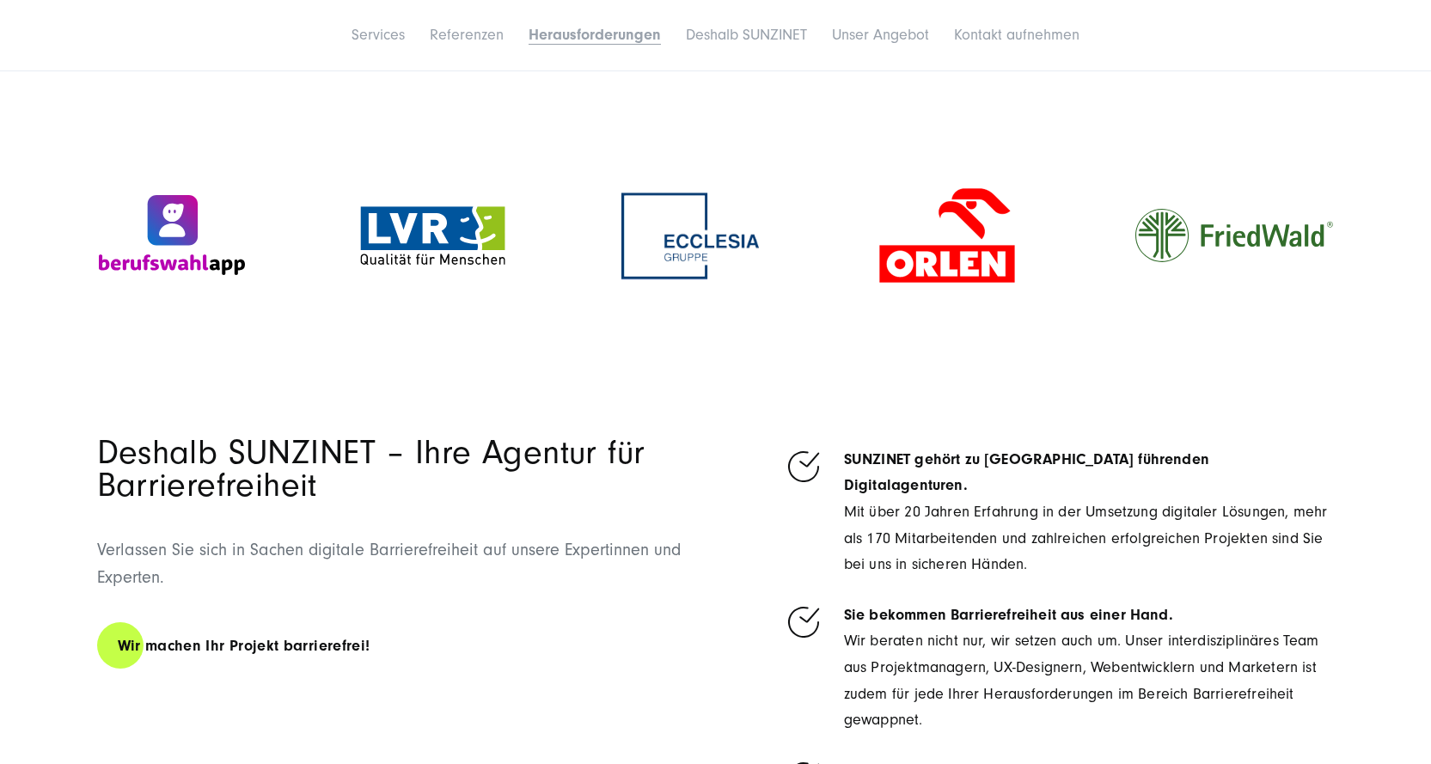
scroll to position [4126, 0]
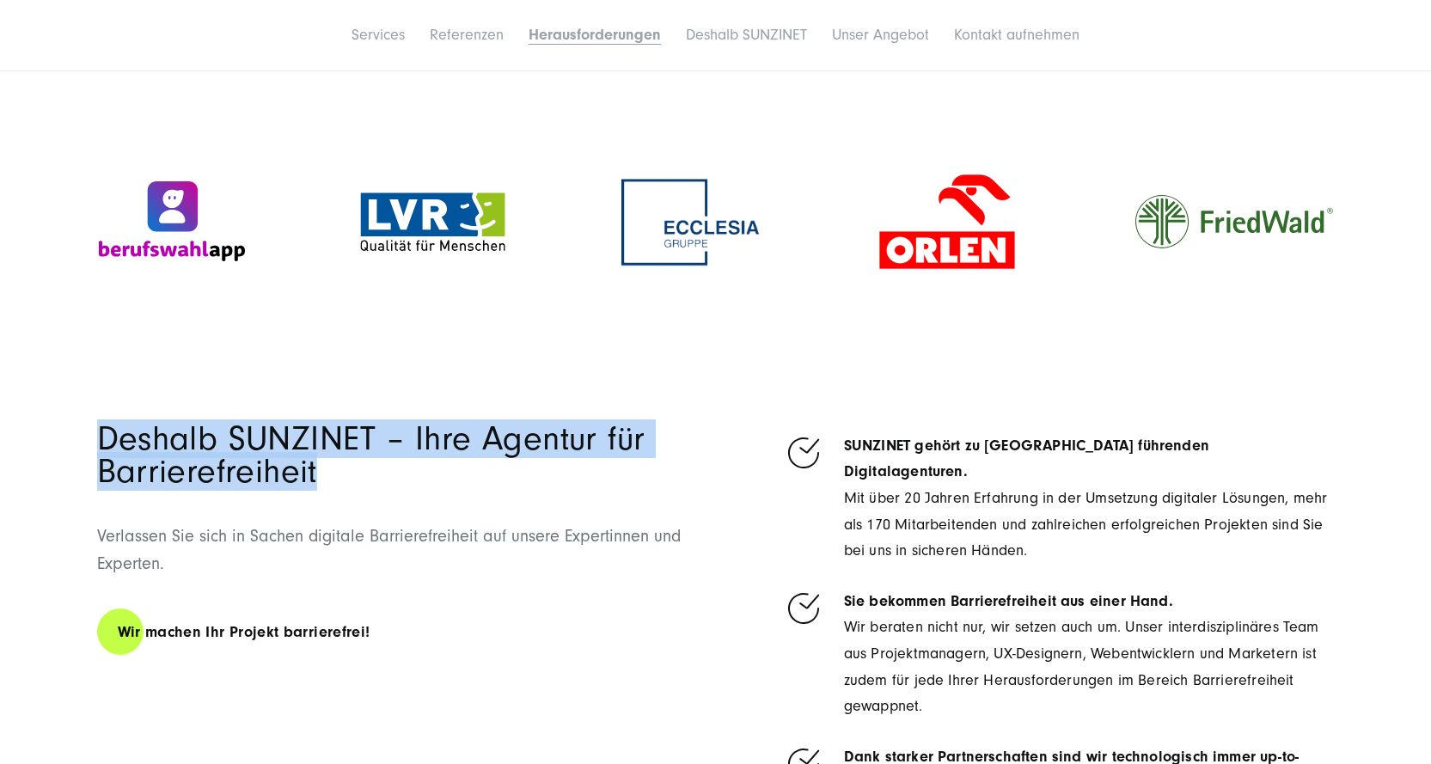
drag, startPoint x: 337, startPoint y: 432, endPoint x: 101, endPoint y: 401, distance: 237.6
click at [101, 423] on h2 "Deshalb SUNZINET – Ihre Agentur für Barrierefreiheit" at bounding box center [400, 455] width 607 height 65
copy h2 "Deshalb SUNZINET – Ihre Agentur für Barrierefreiheit"
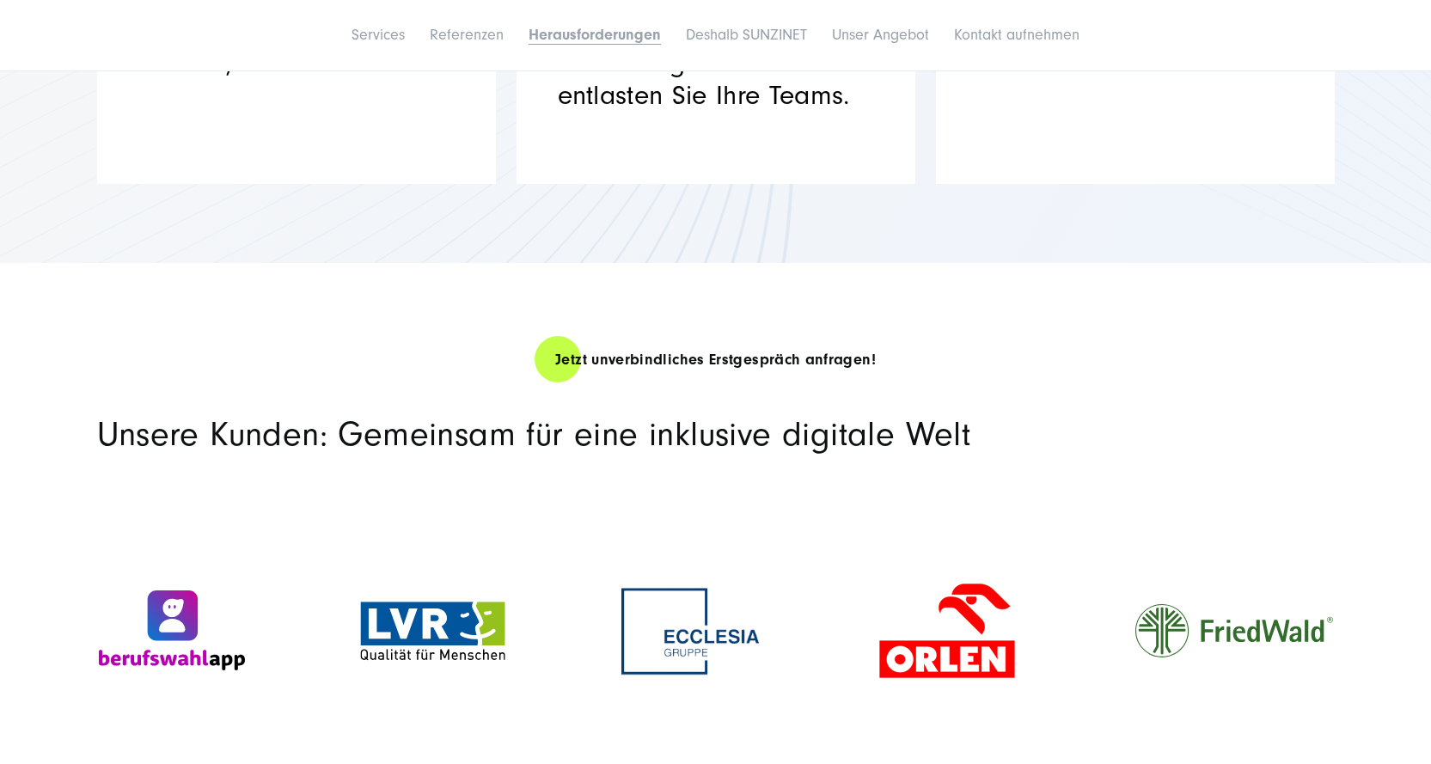
scroll to position [3782, 0]
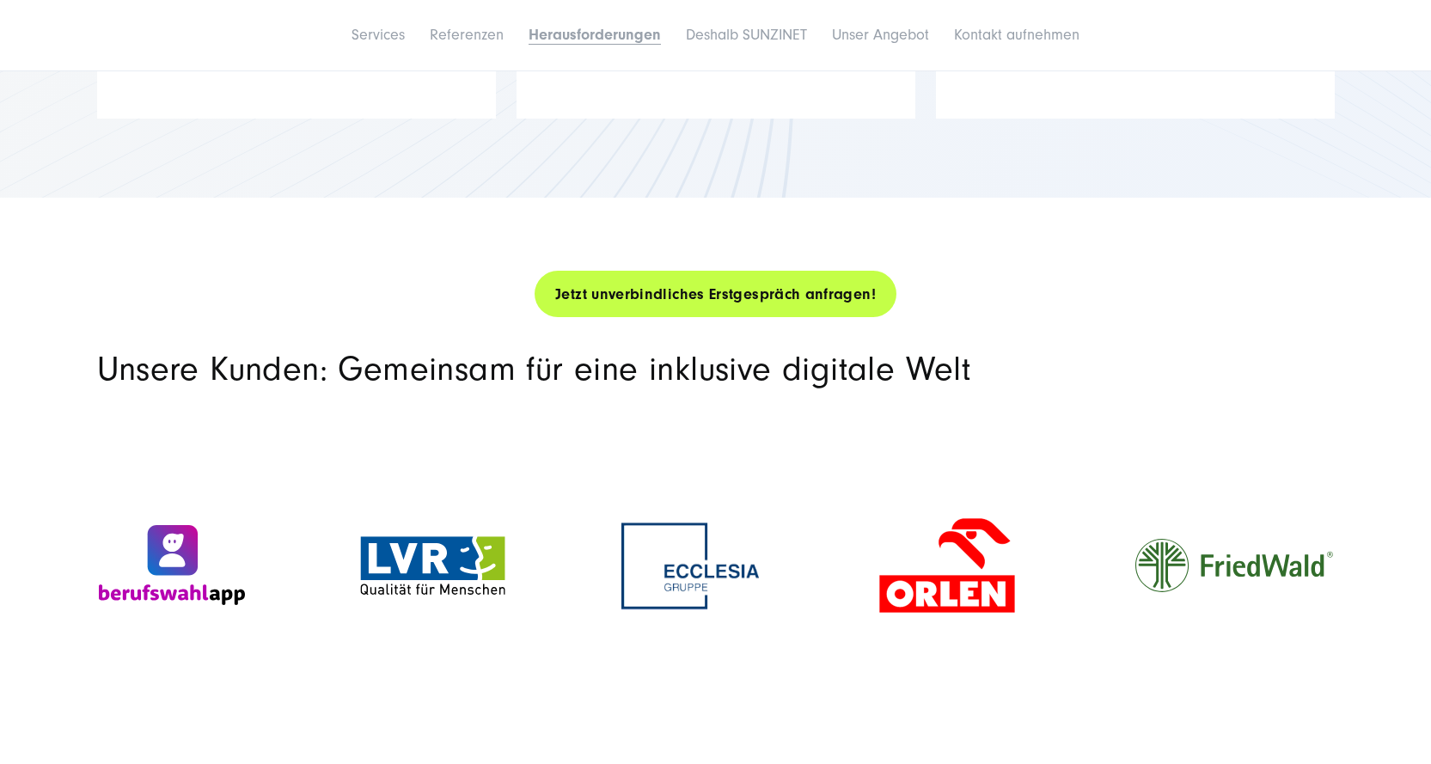
copy link "Jetzt unverbindliches Erstgespräch anfragen!"
drag, startPoint x: 910, startPoint y: 245, endPoint x: 559, endPoint y: 251, distance: 351.6
click at [559, 270] on div "Jetzt unverbindliches Erstgespräch anfragen!" at bounding box center [715, 294] width 1363 height 49
